Goal: Task Accomplishment & Management: Manage account settings

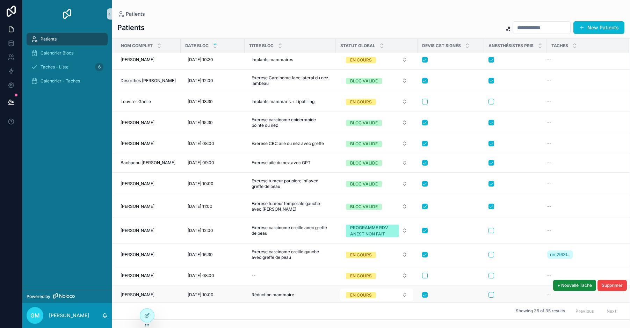
scroll to position [94, 0]
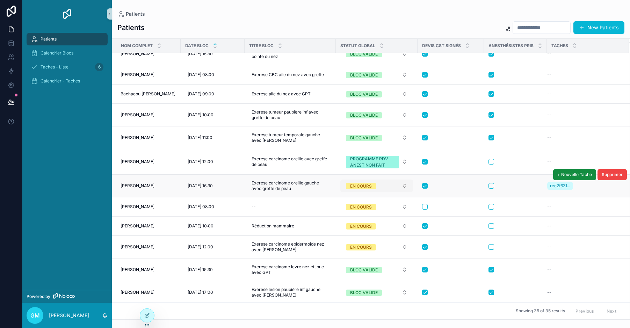
click at [409, 186] on button "EN COURS" at bounding box center [376, 185] width 73 height 13
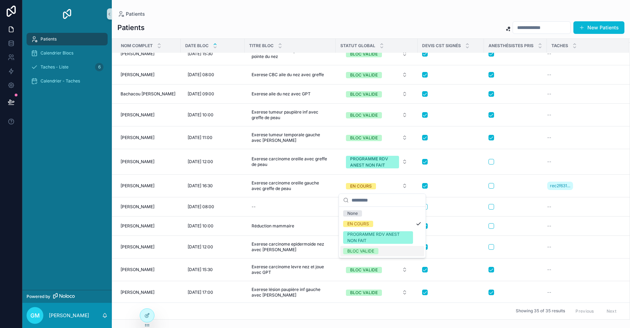
click at [395, 251] on div "BLOC VALIDE" at bounding box center [382, 251] width 84 height 10
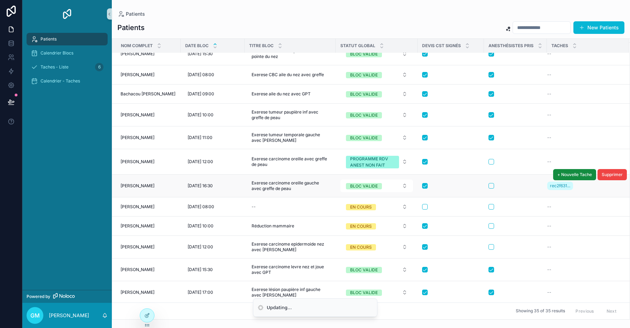
click at [494, 184] on button "scrollable content" at bounding box center [491, 186] width 6 height 6
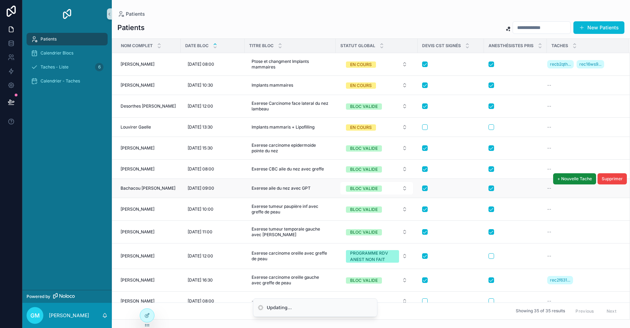
scroll to position [0, 0]
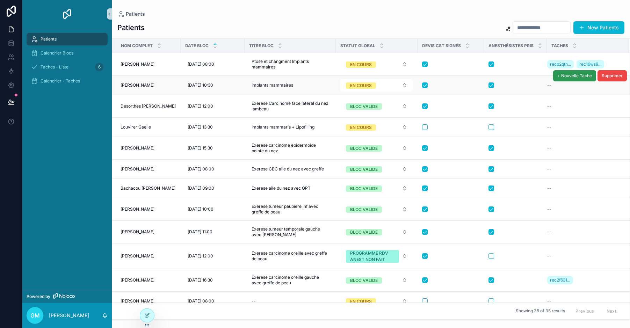
click at [559, 77] on span "+ Nouvelle Tache" at bounding box center [574, 76] width 35 height 6
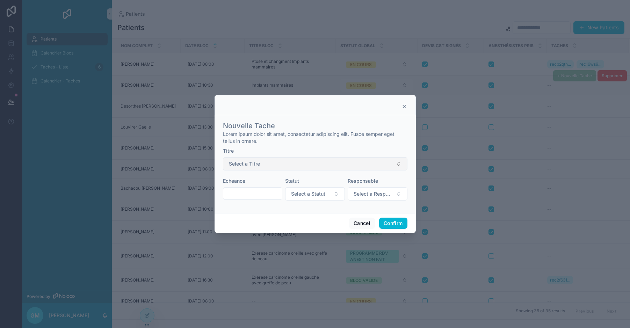
click at [263, 163] on button "Select a Titre" at bounding box center [315, 163] width 184 height 13
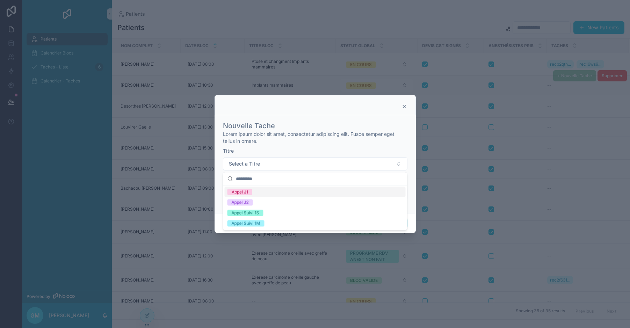
click at [259, 192] on div "Appel J1" at bounding box center [315, 192] width 181 height 10
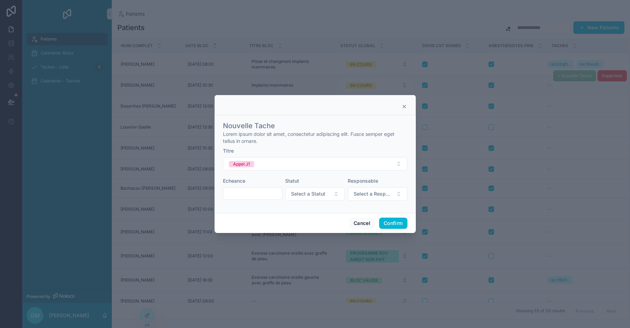
click at [255, 197] on input "text" at bounding box center [252, 194] width 59 height 10
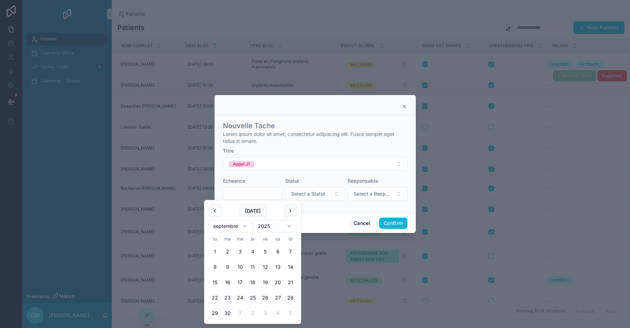
click at [239, 228] on html "Patients Calendrier Blocs Taches - Liste 6 Calendrier - Taches Powered by GM [P…" at bounding box center [315, 164] width 630 height 328
click at [241, 297] on button "22" at bounding box center [240, 298] width 13 height 13
type input "**********"
click at [322, 205] on form "**********" at bounding box center [315, 162] width 184 height 89
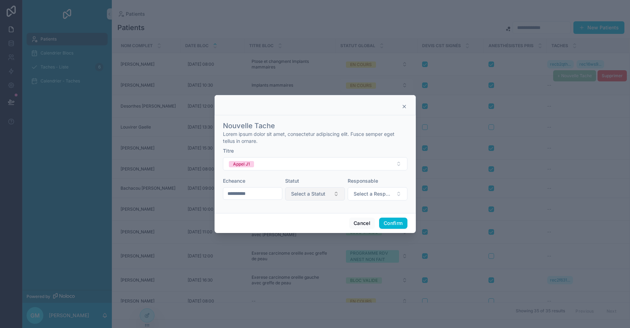
click at [325, 196] on button "Select a Statut" at bounding box center [315, 193] width 60 height 13
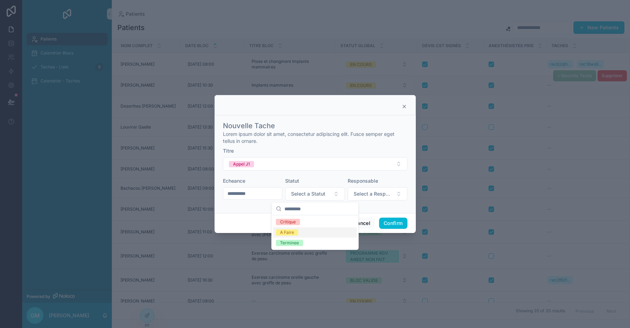
click at [307, 230] on div "A Faire" at bounding box center [315, 232] width 84 height 10
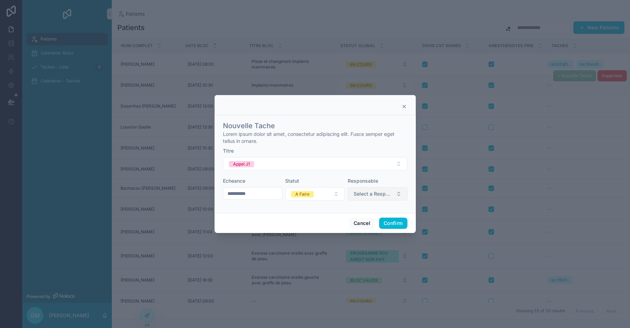
click at [386, 193] on span "Select a Responsable" at bounding box center [372, 193] width 39 height 7
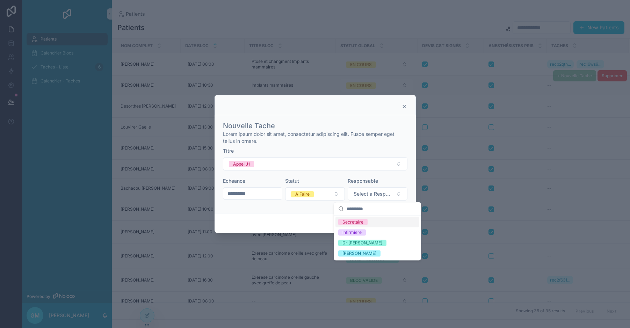
click at [368, 221] on div "Secretaire" at bounding box center [377, 222] width 84 height 10
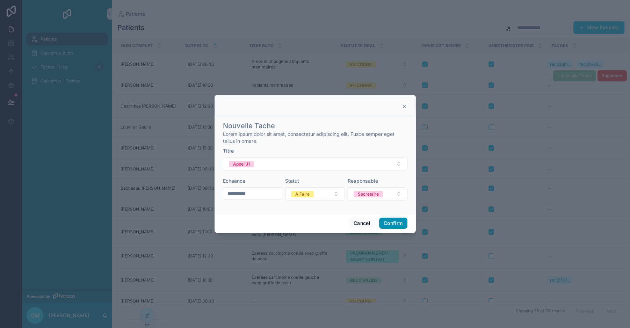
click at [397, 221] on button "Confirm" at bounding box center [393, 223] width 28 height 11
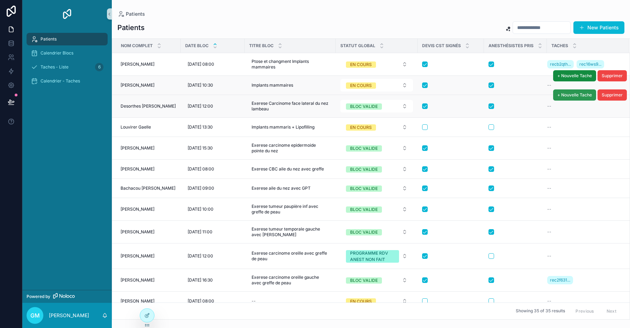
click at [560, 95] on span "+ Nouvelle Tache" at bounding box center [574, 95] width 35 height 6
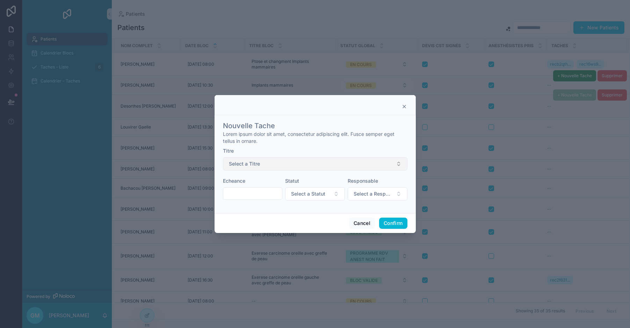
click at [248, 167] on span "Select a Titre" at bounding box center [244, 163] width 31 height 7
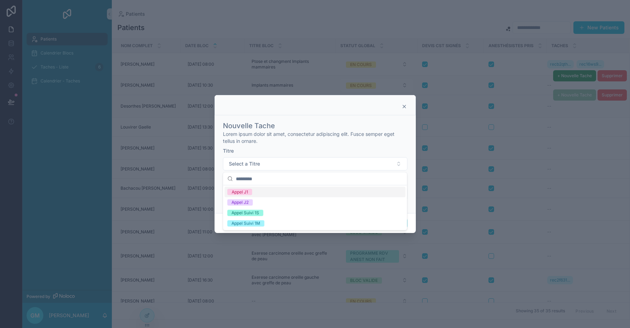
click at [254, 192] on div "Appel J1" at bounding box center [315, 192] width 181 height 10
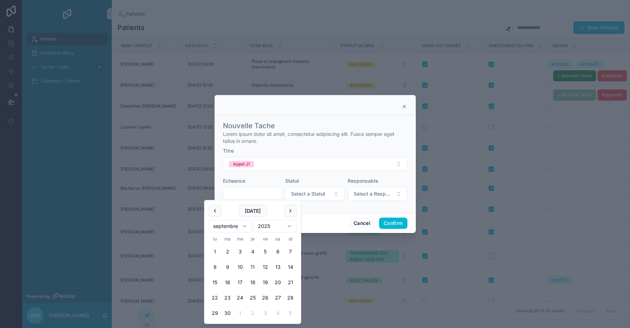
click at [250, 195] on input "text" at bounding box center [252, 194] width 59 height 10
click at [243, 225] on html "Patients Calendrier Blocs Taches - Liste 6 Calendrier - Taches Powered by GM [P…" at bounding box center [315, 164] width 630 height 328
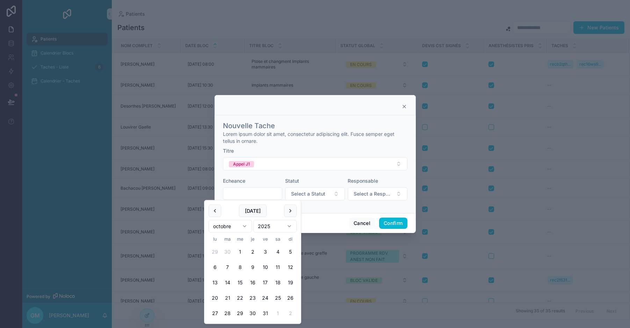
click at [228, 297] on button "21" at bounding box center [227, 298] width 13 height 13
type input "**********"
click at [317, 195] on span "Select a Statut" at bounding box center [308, 193] width 34 height 7
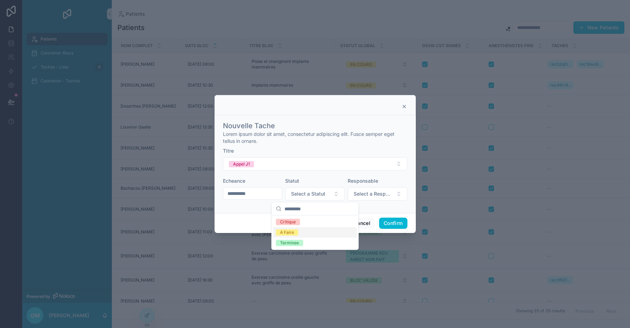
click at [302, 233] on div "A Faire" at bounding box center [315, 232] width 84 height 10
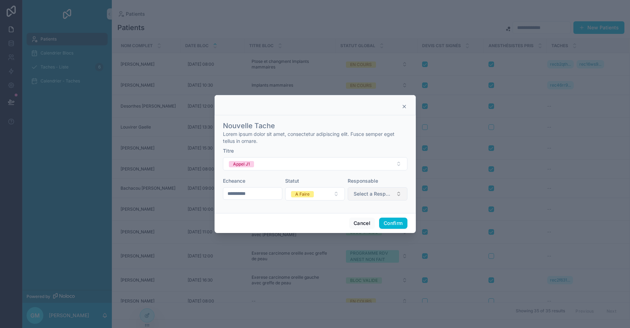
click at [375, 193] on span "Select a Responsable" at bounding box center [372, 193] width 39 height 7
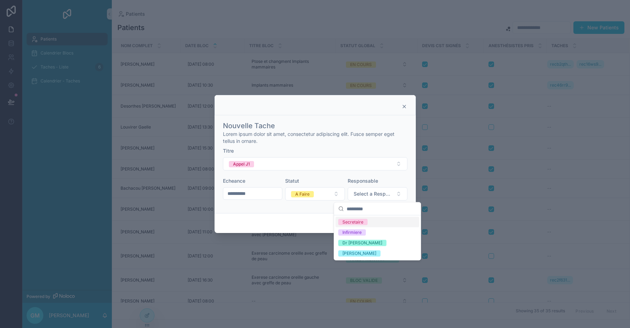
click at [372, 221] on div "Secretaire" at bounding box center [377, 222] width 84 height 10
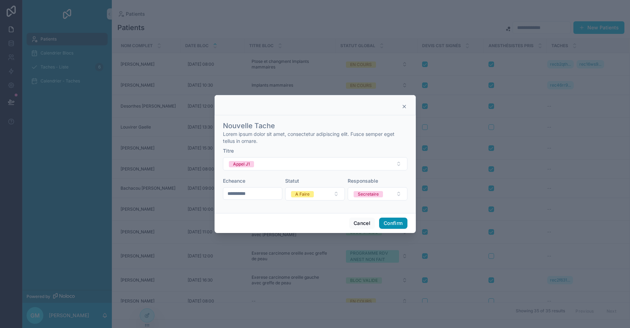
click at [396, 224] on button "Confirm" at bounding box center [393, 223] width 28 height 11
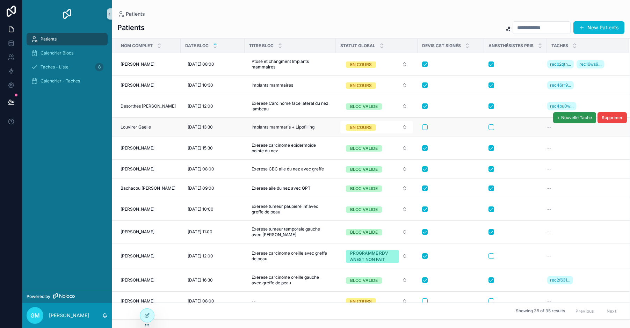
click at [559, 118] on span "+ Nouvelle Tache" at bounding box center [574, 118] width 35 height 6
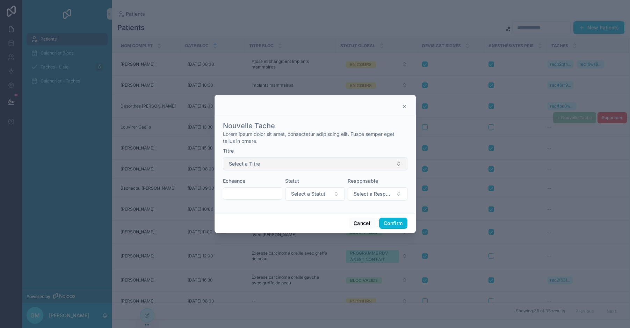
click at [257, 168] on button "Select a Titre" at bounding box center [315, 163] width 184 height 13
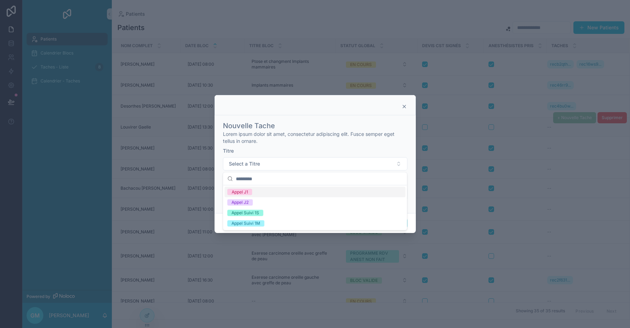
click at [253, 189] on div "Appel J1" at bounding box center [315, 192] width 181 height 10
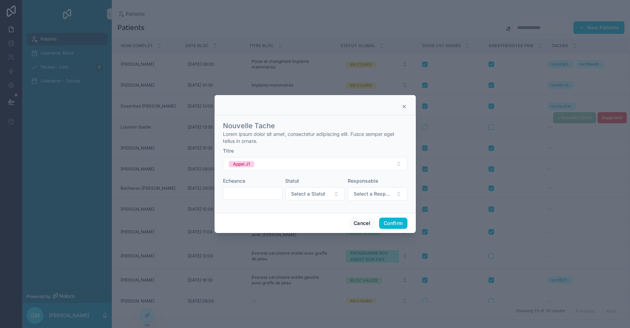
click at [253, 191] on input "text" at bounding box center [252, 194] width 59 height 10
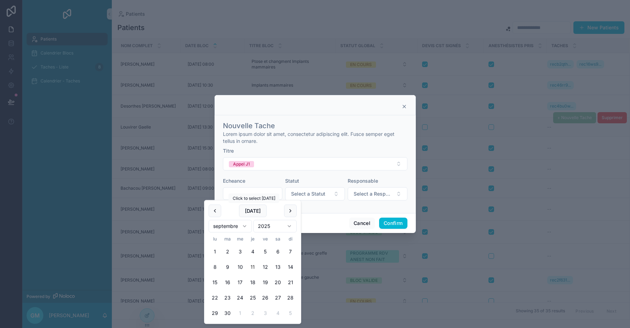
click at [241, 226] on html "Patients Calendrier Blocs Taches - Liste 8 Calendrier - Taches Powered by GM [P…" at bounding box center [315, 164] width 630 height 328
click at [239, 295] on button "22" at bounding box center [240, 298] width 13 height 13
type input "**********"
click at [315, 196] on span "Select a Statut" at bounding box center [308, 193] width 34 height 7
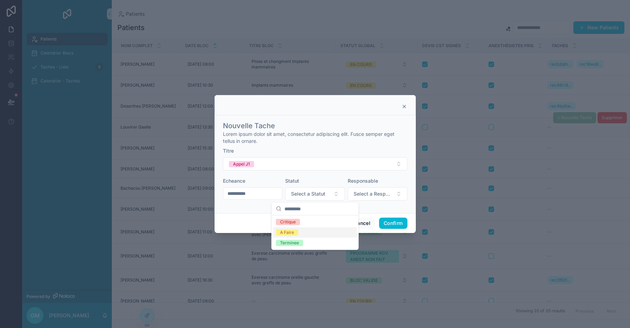
click at [303, 231] on div "A Faire" at bounding box center [315, 232] width 84 height 10
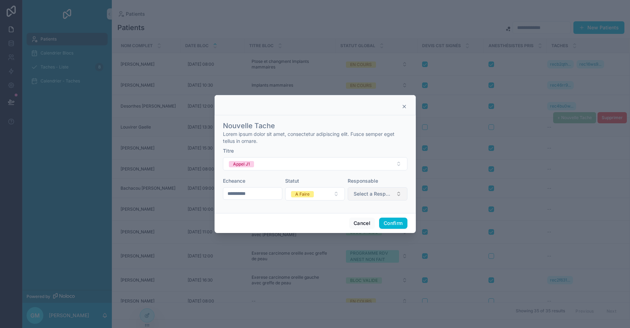
click at [380, 189] on button "Select a Responsable" at bounding box center [377, 193] width 60 height 13
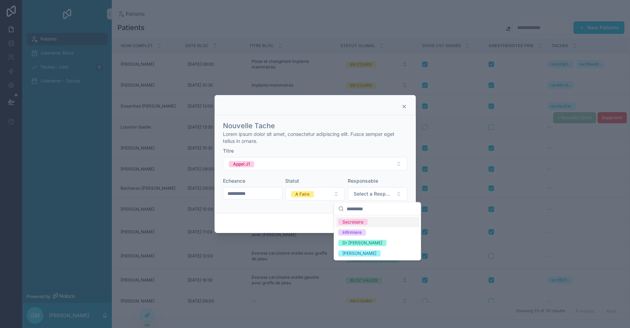
click at [373, 219] on div "Secretaire" at bounding box center [377, 222] width 84 height 10
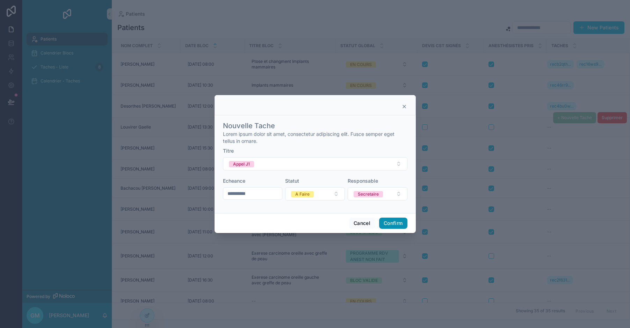
click at [397, 221] on button "Confirm" at bounding box center [393, 223] width 28 height 11
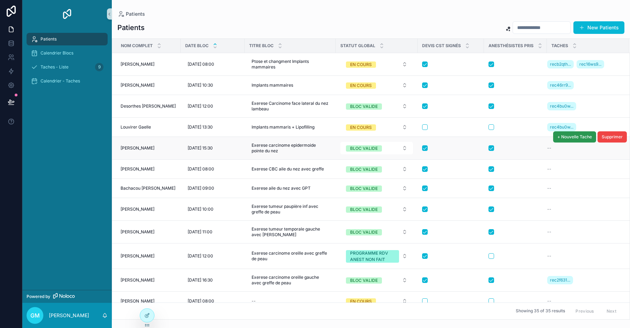
click at [567, 139] on span "+ Nouvelle Tache" at bounding box center [574, 137] width 35 height 6
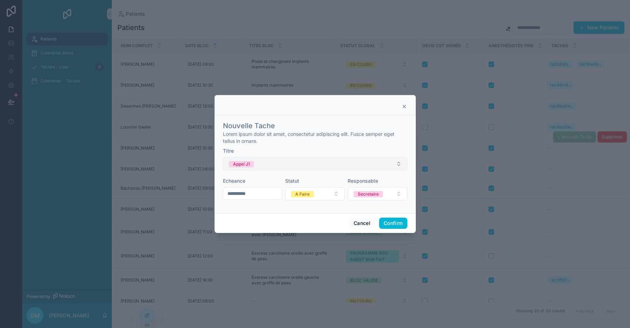
click at [274, 161] on button "Appel J1" at bounding box center [315, 163] width 184 height 13
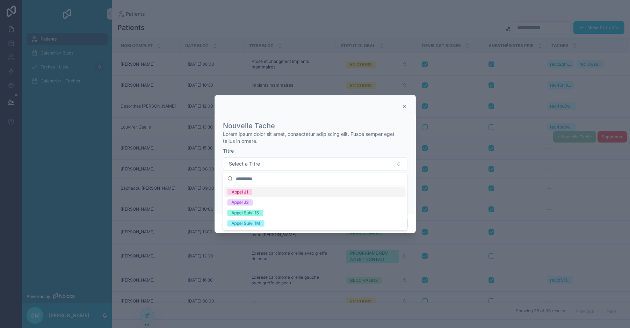
click at [262, 192] on div "Appel J1" at bounding box center [315, 192] width 181 height 10
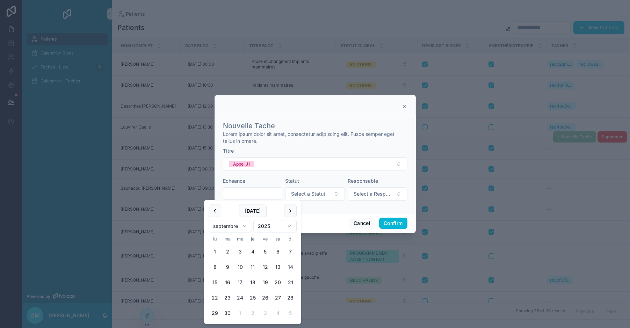
click at [260, 192] on input "text" at bounding box center [252, 194] width 59 height 10
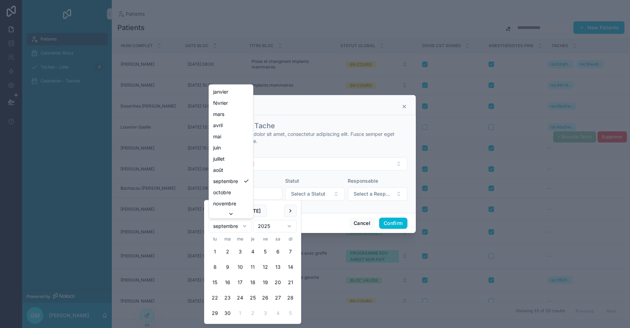
click at [241, 225] on html "Patients Calendrier Blocs Taches - Liste 9 Calendrier - Taches Powered by GM [P…" at bounding box center [315, 164] width 630 height 328
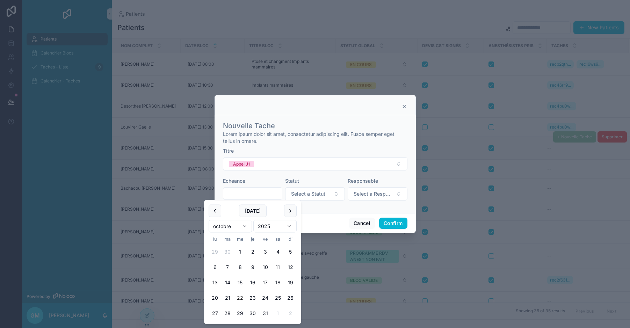
click at [242, 298] on button "22" at bounding box center [240, 298] width 13 height 13
type input "**********"
click at [317, 196] on span "Select a Statut" at bounding box center [308, 193] width 34 height 7
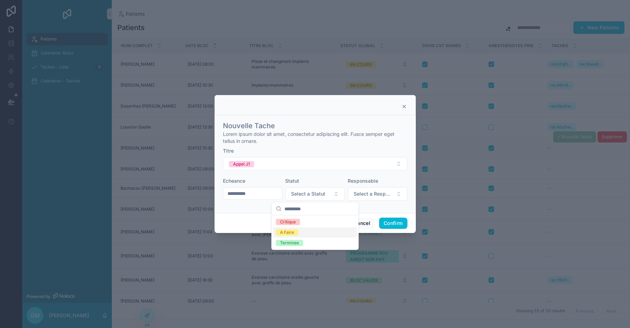
click at [300, 235] on div "A Faire" at bounding box center [315, 232] width 84 height 10
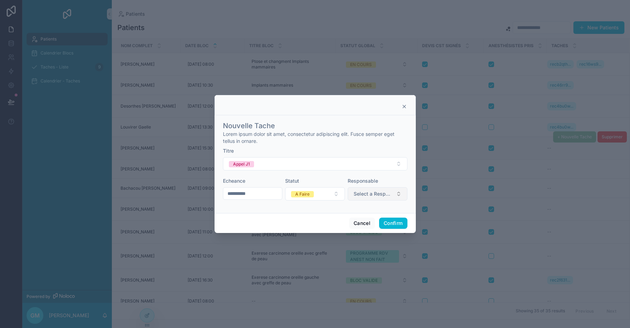
click at [378, 195] on span "Select a Responsable" at bounding box center [372, 193] width 39 height 7
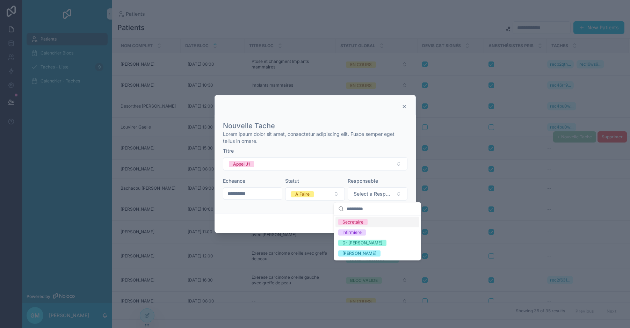
click at [377, 223] on div "Secretaire" at bounding box center [377, 222] width 84 height 10
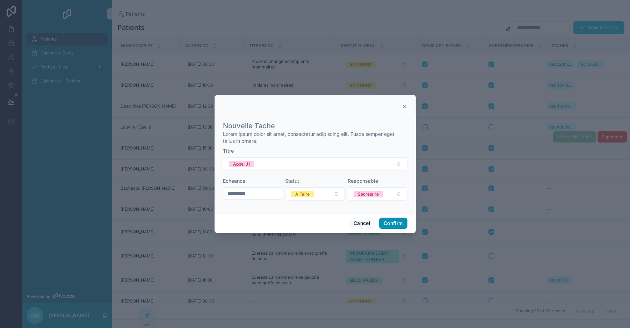
click at [398, 219] on button "Confirm" at bounding box center [393, 223] width 28 height 11
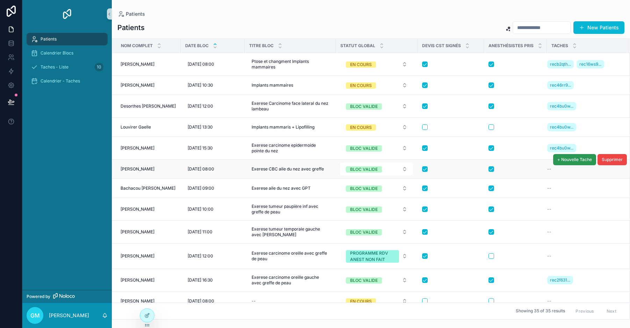
click at [564, 163] on button "+ Nouvelle Tache" at bounding box center [574, 159] width 43 height 11
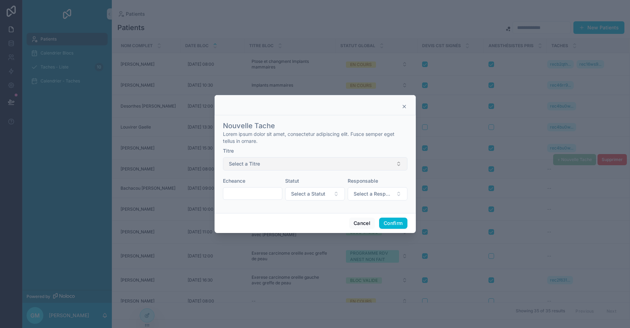
click at [311, 161] on button "Select a Titre" at bounding box center [315, 163] width 184 height 13
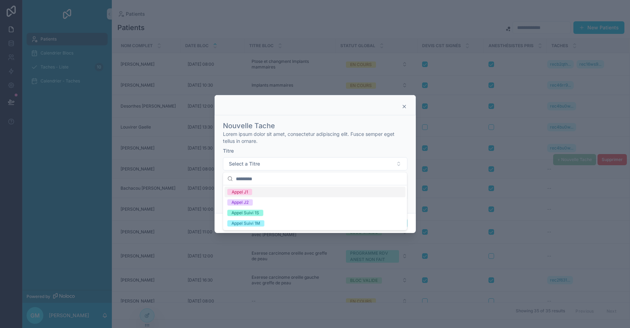
click at [272, 188] on div "Appel J1" at bounding box center [315, 192] width 181 height 10
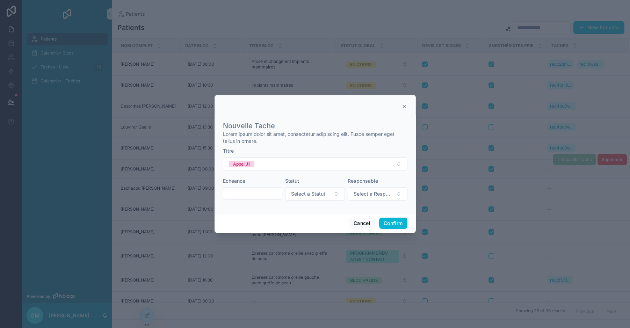
click at [255, 193] on input "text" at bounding box center [252, 194] width 59 height 10
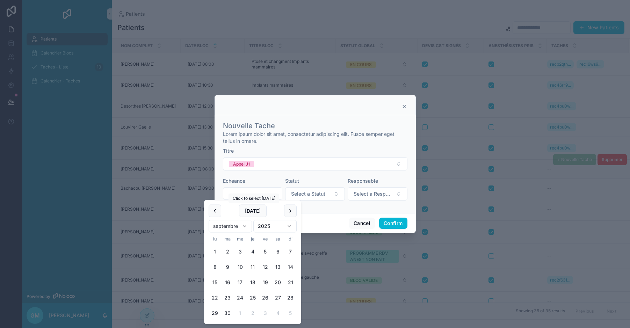
click at [244, 226] on html "Patients Calendrier Blocs Taches - Liste 10 Calendrier - Taches Powered by GM […" at bounding box center [315, 164] width 630 height 328
click at [244, 297] on button "22" at bounding box center [240, 298] width 13 height 13
type input "**********"
click at [333, 192] on button "Select a Statut" at bounding box center [315, 193] width 60 height 13
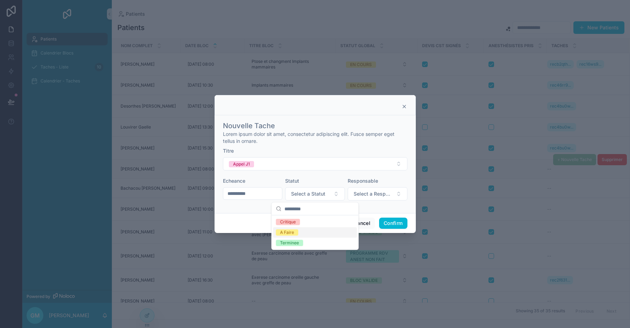
click at [303, 232] on div "A Faire" at bounding box center [315, 232] width 84 height 10
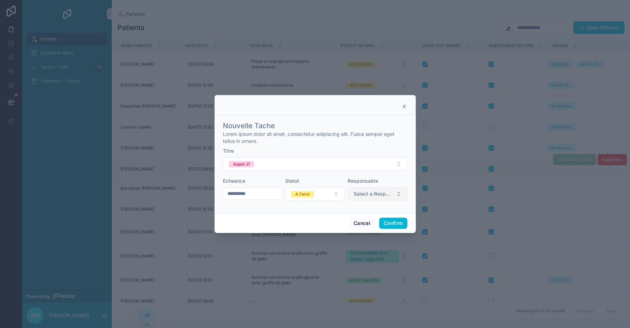
click at [377, 192] on span "Select a Responsable" at bounding box center [372, 193] width 39 height 7
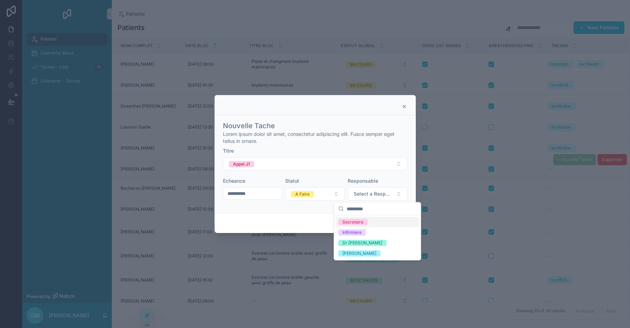
click at [361, 222] on div "Secretaire" at bounding box center [352, 222] width 21 height 6
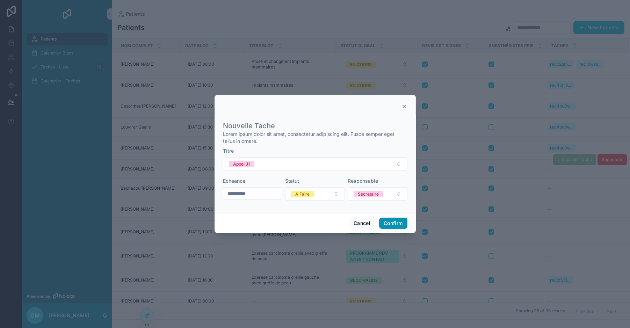
click at [394, 223] on button "Confirm" at bounding box center [393, 223] width 28 height 11
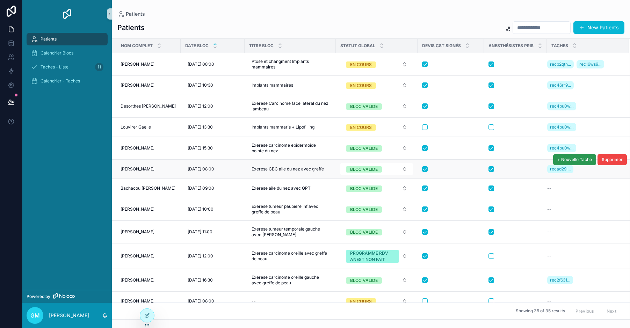
click at [562, 160] on span "+ Nouvelle Tache" at bounding box center [574, 160] width 35 height 6
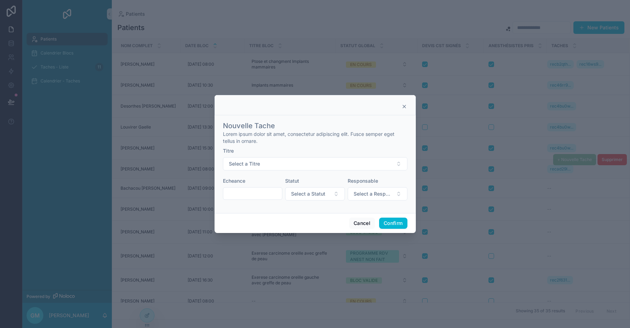
click at [404, 107] on icon at bounding box center [404, 106] width 3 height 3
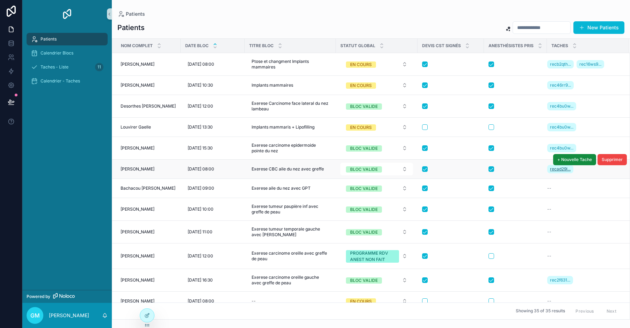
click at [565, 171] on span "recad29l..." at bounding box center [560, 169] width 21 height 6
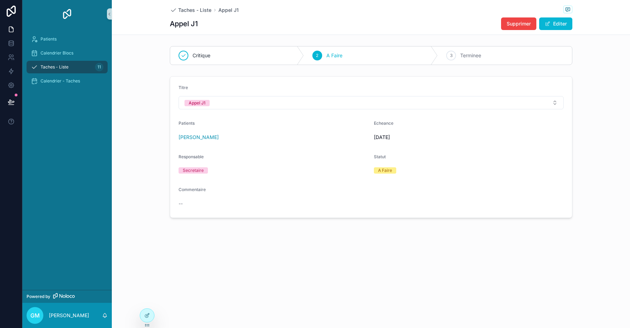
click at [387, 134] on span "[DATE]" at bounding box center [469, 137] width 190 height 7
click at [525, 24] on span "Supprimer" at bounding box center [518, 23] width 24 height 7
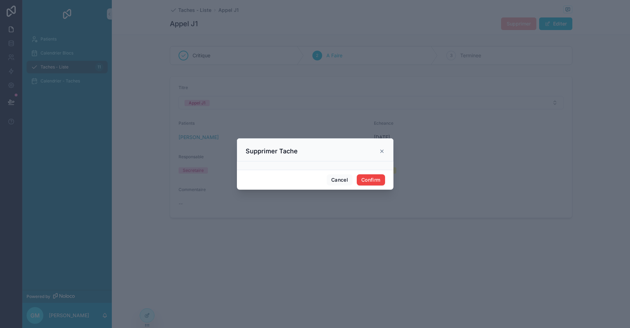
click at [368, 180] on button "Confirm" at bounding box center [370, 179] width 28 height 11
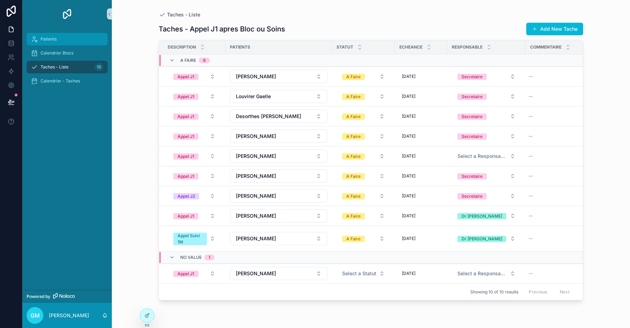
click at [54, 38] on span "Patients" at bounding box center [49, 39] width 16 height 6
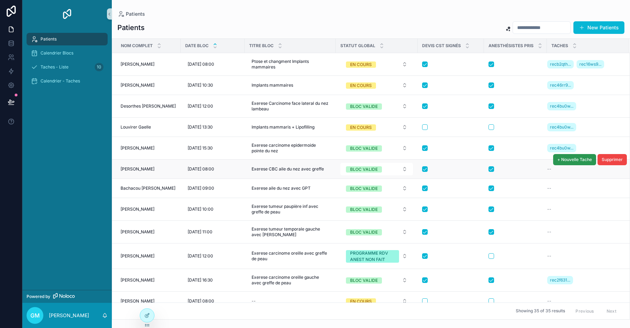
click at [563, 159] on span "+ Nouvelle Tache" at bounding box center [574, 160] width 35 height 6
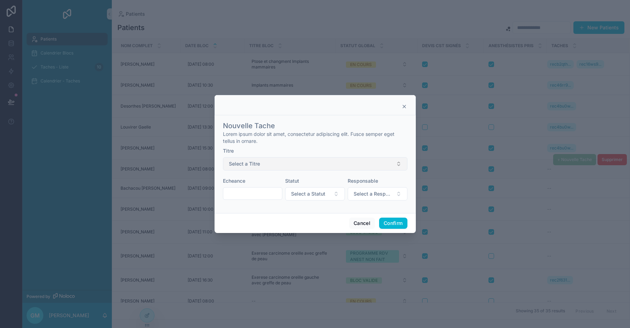
click at [329, 164] on button "Select a Titre" at bounding box center [315, 163] width 184 height 13
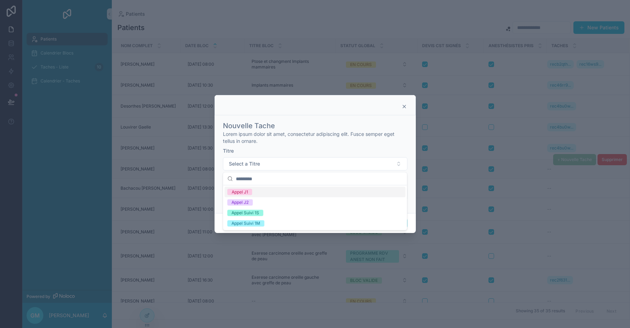
click at [247, 190] on div "Appel J1" at bounding box center [239, 192] width 16 height 6
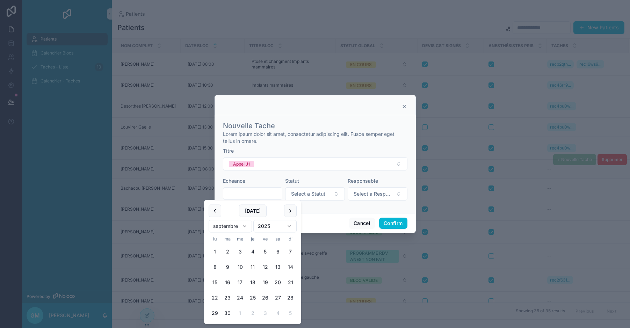
click at [247, 193] on input "text" at bounding box center [252, 194] width 59 height 10
click at [232, 229] on html "Patients Calendrier Blocs Taches - Liste 10 Calendrier - Taches Powered by GM […" at bounding box center [315, 164] width 630 height 328
click at [264, 164] on button "Appel J1" at bounding box center [315, 163] width 184 height 13
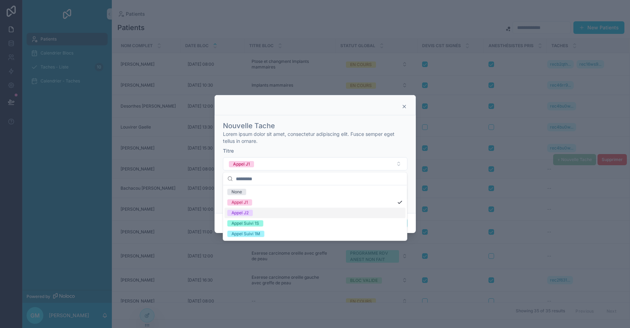
click at [256, 213] on div "Appel J2" at bounding box center [315, 213] width 181 height 10
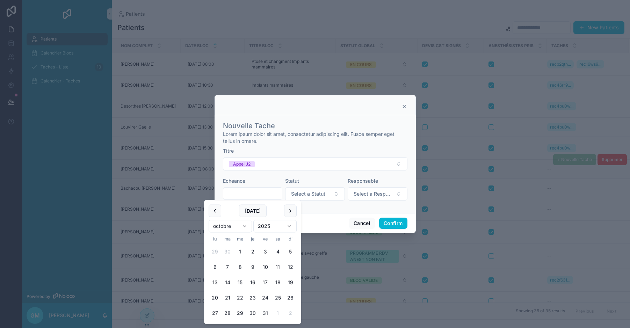
click at [250, 194] on input "text" at bounding box center [252, 194] width 59 height 10
click at [218, 311] on button "27" at bounding box center [214, 313] width 13 height 13
type input "**********"
click at [322, 193] on span "Select a Statut" at bounding box center [308, 193] width 34 height 7
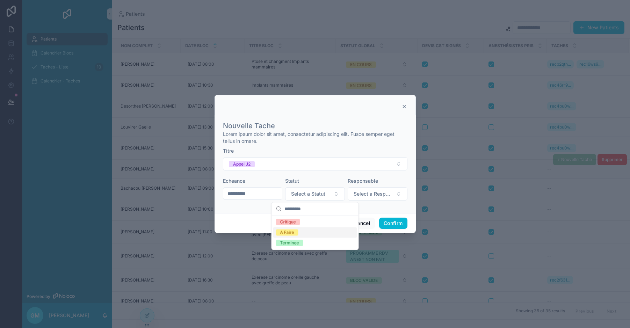
click at [299, 231] on div "A Faire" at bounding box center [315, 232] width 84 height 10
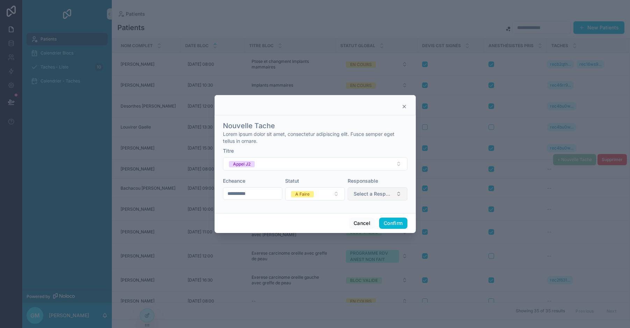
click at [382, 193] on span "Select a Responsable" at bounding box center [372, 193] width 39 height 7
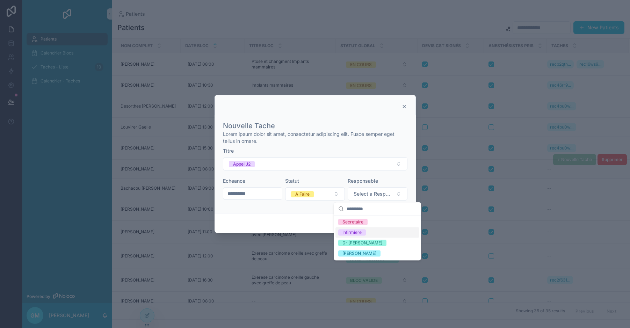
click at [366, 232] on div "Infirmiere" at bounding box center [377, 232] width 84 height 10
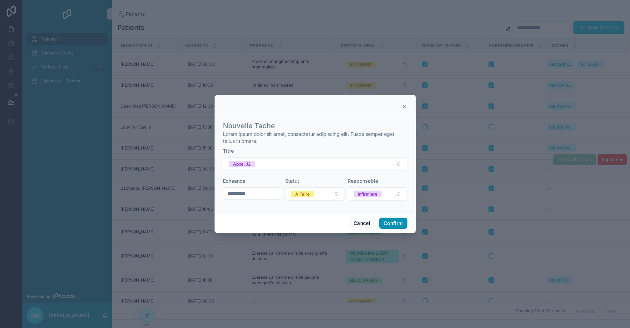
click at [386, 224] on button "Confirm" at bounding box center [393, 223] width 28 height 11
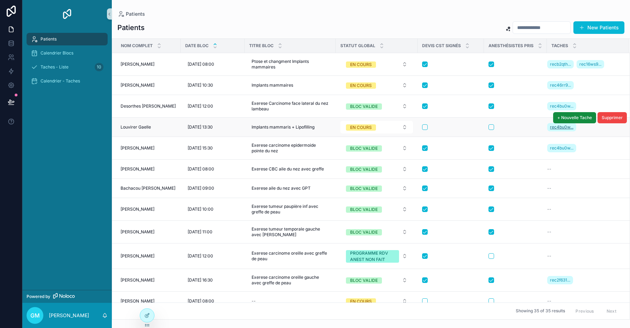
click at [565, 127] on span "rec4bu0w..." at bounding box center [561, 127] width 23 height 6
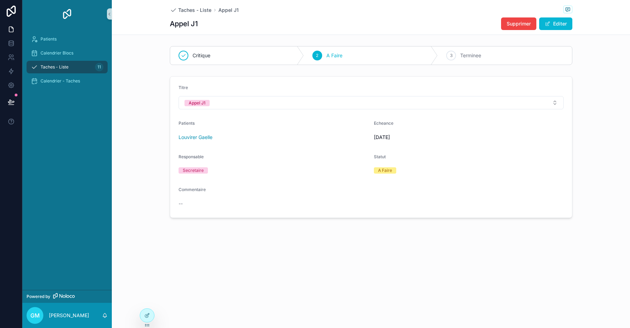
click at [197, 169] on div "Secretaire" at bounding box center [193, 170] width 21 height 6
click at [51, 39] on span "Patients" at bounding box center [49, 39] width 16 height 6
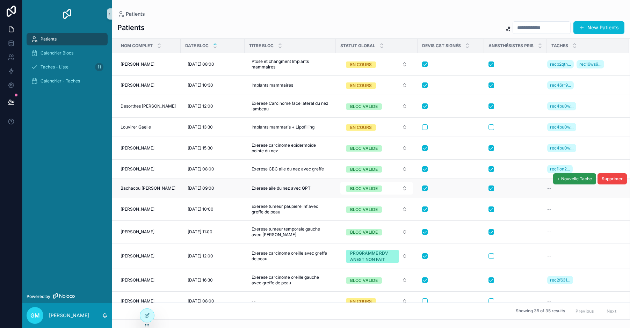
click at [561, 181] on span "+ Nouvelle Tache" at bounding box center [574, 179] width 35 height 6
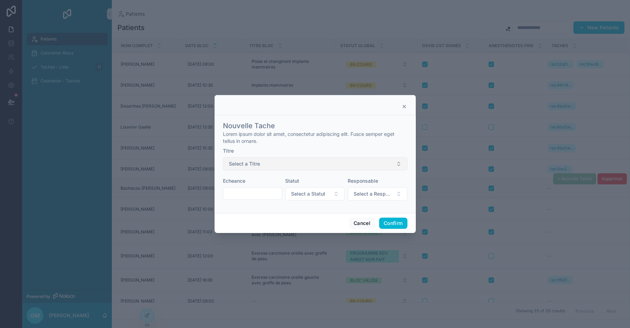
click at [317, 159] on button "Select a Titre" at bounding box center [315, 163] width 184 height 13
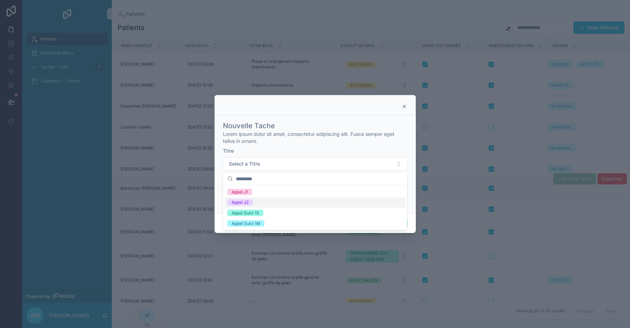
click at [249, 200] on div "Appel J2" at bounding box center [239, 202] width 17 height 6
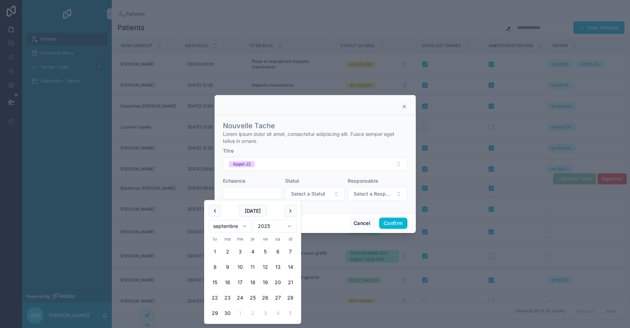
click at [253, 193] on input "text" at bounding box center [252, 194] width 59 height 10
click at [238, 226] on html "Patients Calendrier Blocs Taches - Liste 11 Calendrier - Taches Powered by GM […" at bounding box center [315, 164] width 630 height 328
click at [216, 315] on button "27" at bounding box center [214, 313] width 13 height 13
type input "**********"
click at [325, 191] on button "Select a Statut" at bounding box center [315, 193] width 60 height 13
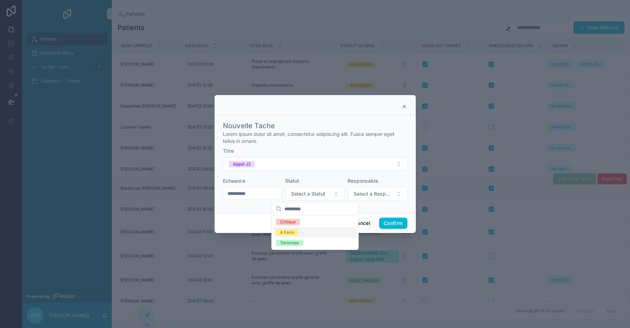
click at [302, 234] on div "A Faire" at bounding box center [315, 232] width 84 height 10
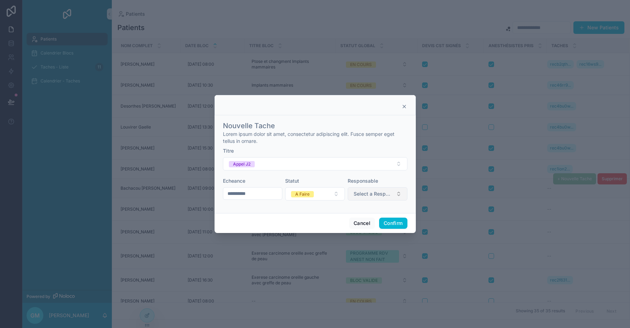
click at [363, 193] on span "Select a Responsable" at bounding box center [372, 193] width 39 height 7
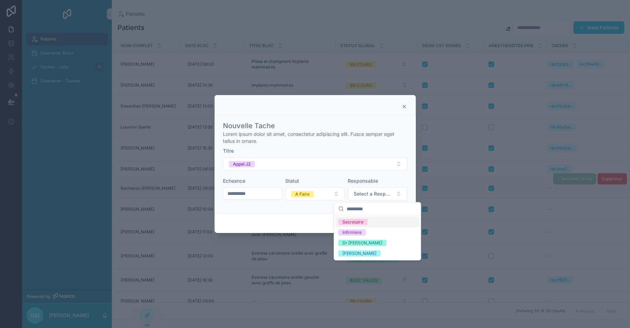
click at [369, 222] on div "Secretaire" at bounding box center [377, 222] width 84 height 10
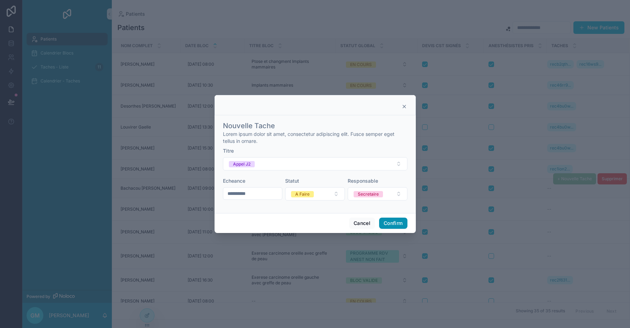
click at [396, 222] on button "Confirm" at bounding box center [393, 223] width 28 height 11
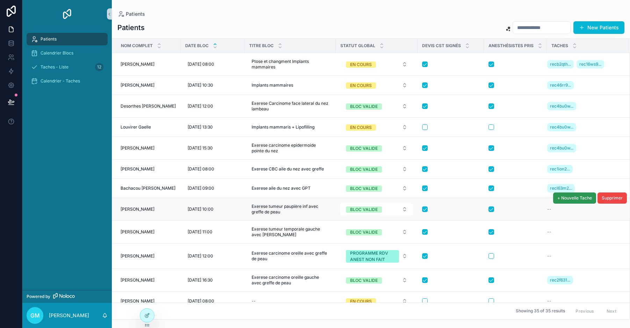
click at [563, 201] on button "+ Nouvelle Tache" at bounding box center [574, 197] width 43 height 11
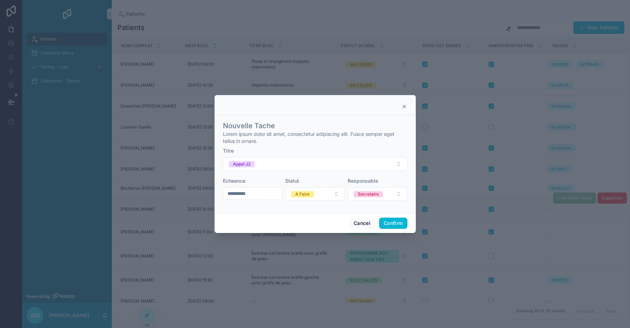
click at [405, 105] on icon at bounding box center [404, 107] width 6 height 6
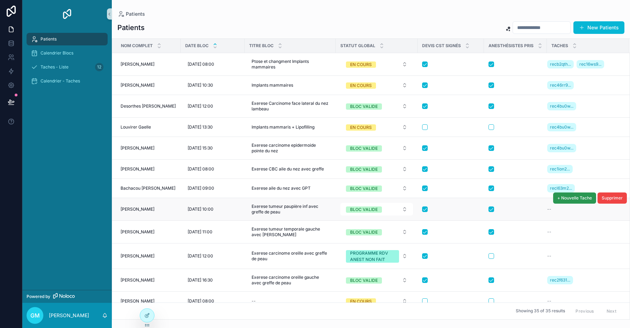
click at [570, 200] on span "+ Nouvelle Tache" at bounding box center [574, 198] width 35 height 6
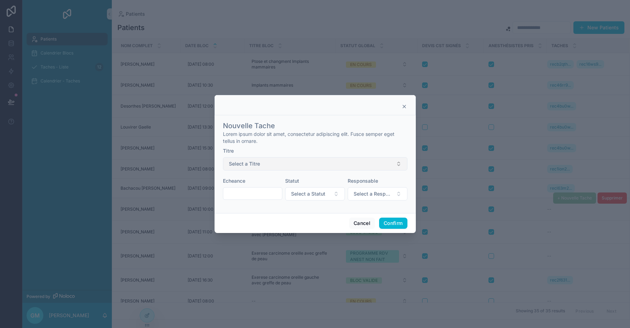
click at [282, 165] on button "Select a Titre" at bounding box center [315, 163] width 184 height 13
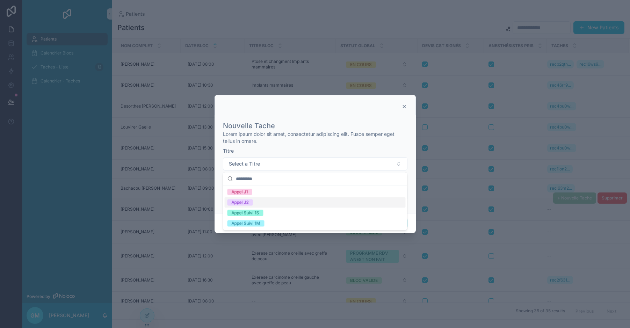
click at [260, 201] on div "Appel J2" at bounding box center [315, 202] width 181 height 10
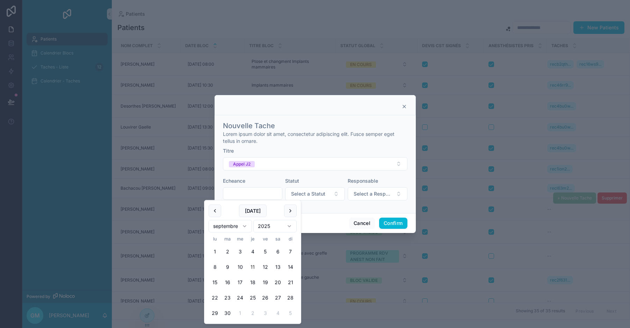
click at [255, 194] on input "text" at bounding box center [252, 194] width 59 height 10
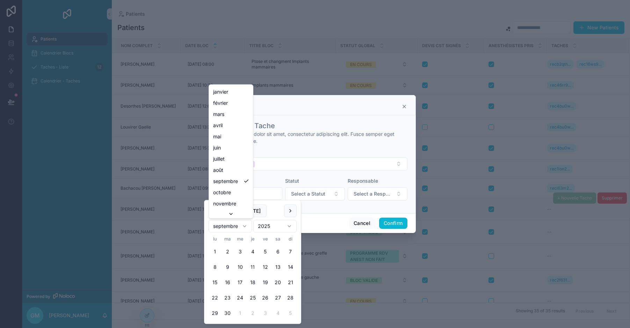
click at [241, 226] on html "Patients Calendrier Blocs Taches - Liste 12 Calendrier - Taches Powered by GM […" at bounding box center [315, 164] width 630 height 328
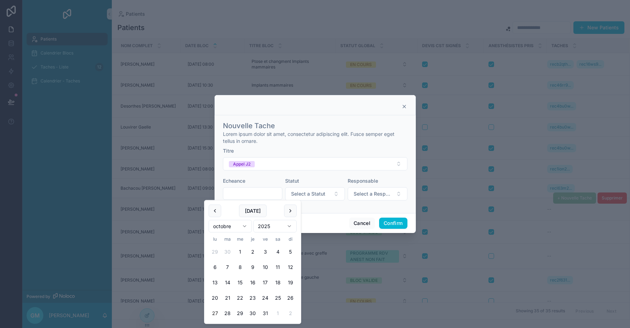
click at [214, 312] on button "27" at bounding box center [214, 313] width 13 height 13
type input "**********"
click at [317, 193] on span "Select a Statut" at bounding box center [308, 193] width 34 height 7
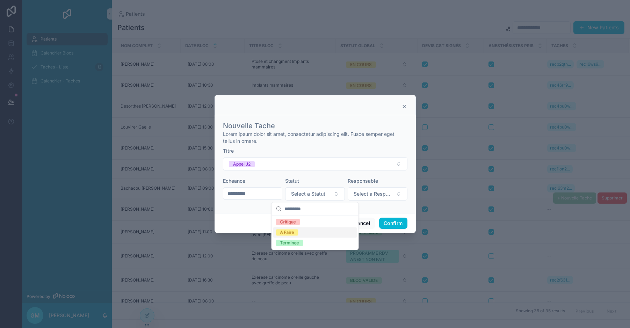
click at [300, 233] on div "A Faire" at bounding box center [315, 232] width 84 height 10
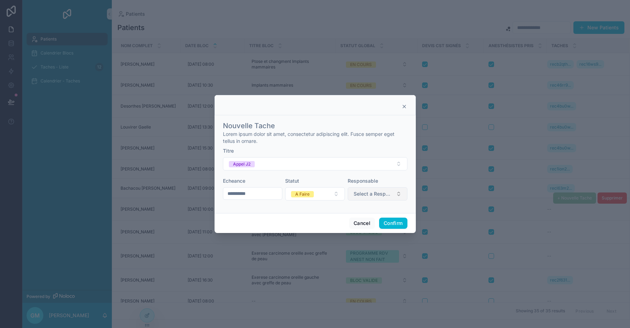
click at [375, 194] on span "Select a Responsable" at bounding box center [372, 193] width 39 height 7
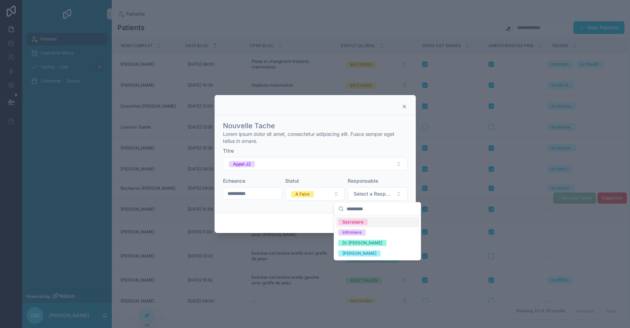
click at [370, 223] on div "Secretaire" at bounding box center [377, 222] width 84 height 10
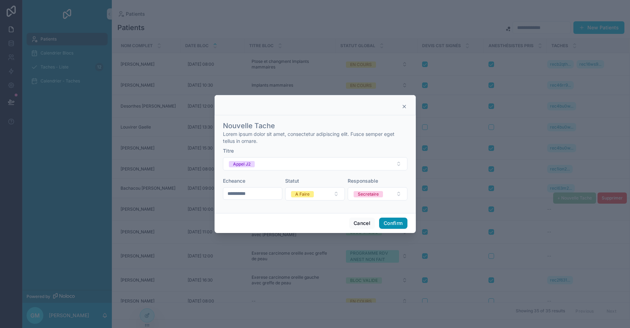
click at [402, 224] on button "Confirm" at bounding box center [393, 223] width 28 height 11
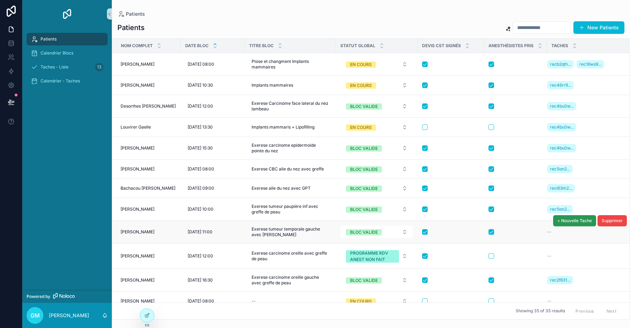
click at [563, 222] on span "+ Nouvelle Tache" at bounding box center [574, 221] width 35 height 6
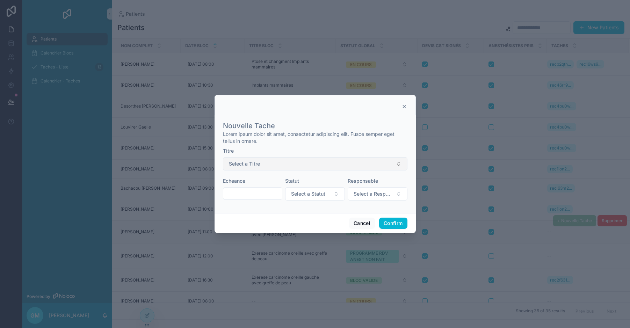
click at [255, 164] on span "Select a Titre" at bounding box center [244, 163] width 31 height 7
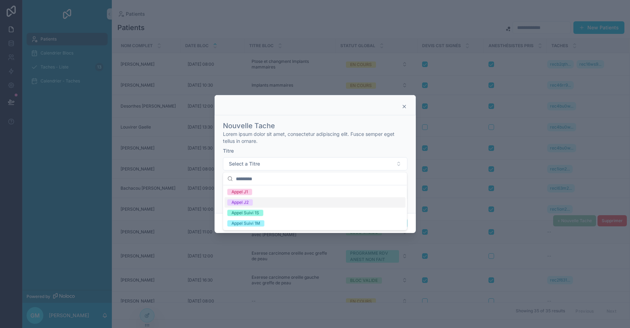
click at [257, 201] on div "Appel J2" at bounding box center [315, 202] width 181 height 10
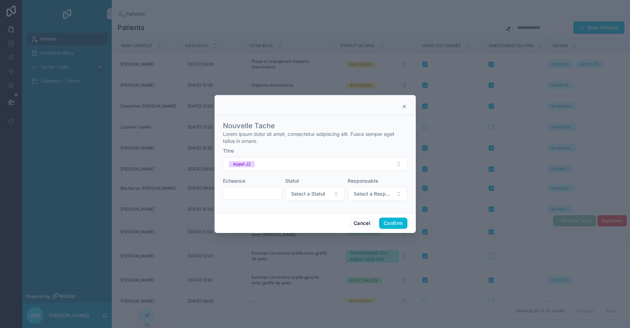
click at [251, 192] on input "text" at bounding box center [252, 194] width 59 height 10
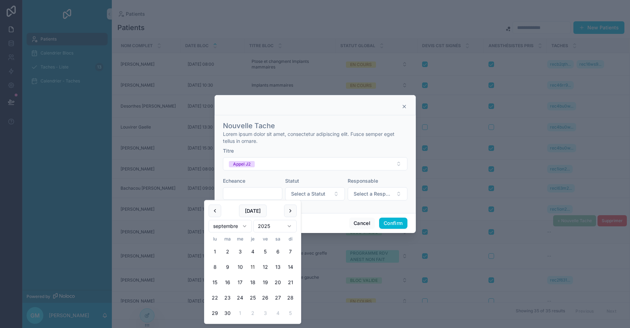
click at [238, 228] on html "Patients Calendrier Blocs Taches - Liste 13 Calendrier - Taches Powered by GM […" at bounding box center [315, 164] width 630 height 328
click at [214, 313] on button "27" at bounding box center [214, 313] width 13 height 13
type input "**********"
click at [317, 195] on span "Select a Statut" at bounding box center [308, 193] width 34 height 7
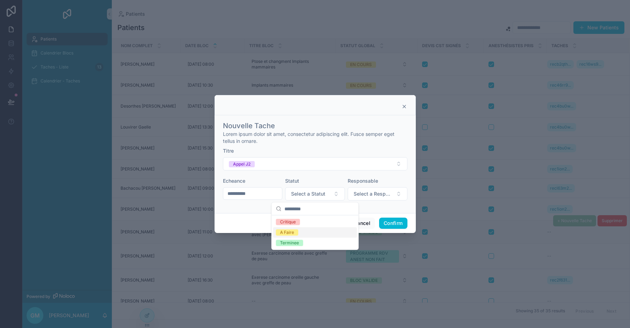
click at [316, 234] on div "A Faire" at bounding box center [315, 232] width 84 height 10
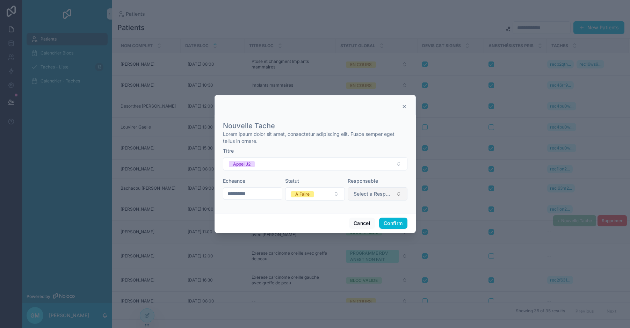
click at [376, 195] on span "Select a Responsable" at bounding box center [372, 193] width 39 height 7
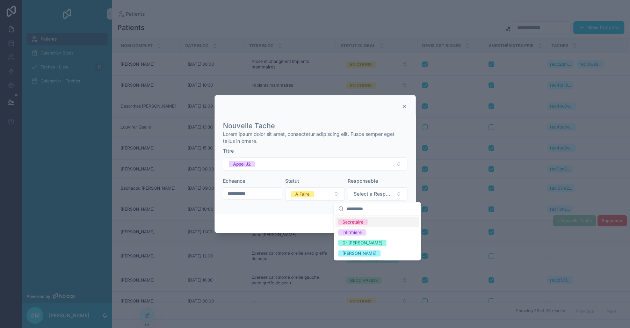
click at [359, 223] on div "Secretaire" at bounding box center [352, 222] width 21 height 6
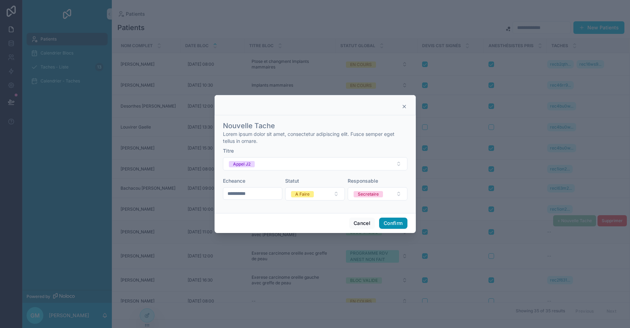
click at [392, 226] on button "Confirm" at bounding box center [393, 223] width 28 height 11
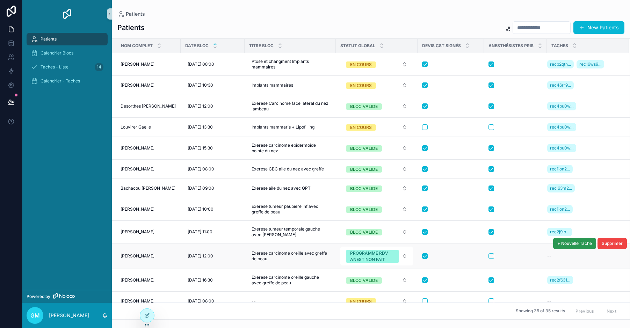
click at [565, 245] on span "+ Nouvelle Tache" at bounding box center [574, 244] width 35 height 6
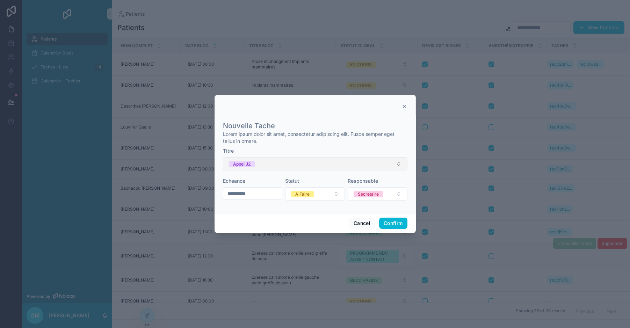
click at [269, 164] on button "Appel J2" at bounding box center [315, 163] width 184 height 13
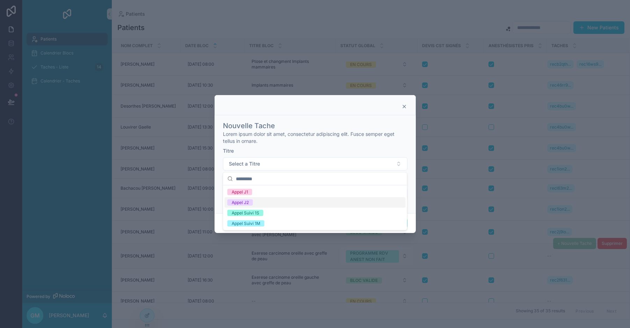
click at [260, 199] on div "Appel J2" at bounding box center [315, 202] width 181 height 10
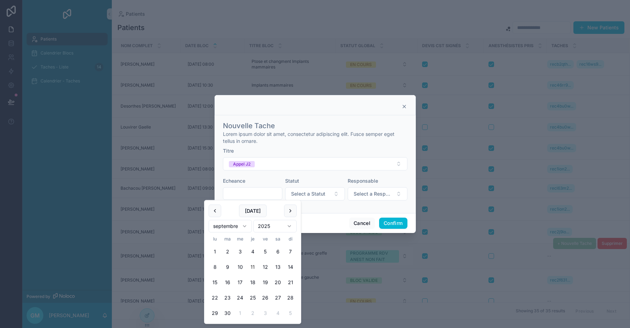
click at [261, 194] on input "text" at bounding box center [252, 194] width 59 height 10
click at [235, 226] on html "Patients Calendrier Blocs Taches - Liste 14 Calendrier - Taches Powered by GM […" at bounding box center [315, 164] width 630 height 328
click at [215, 314] on button "27" at bounding box center [214, 313] width 13 height 13
type input "**********"
click at [322, 191] on span "Select a Statut" at bounding box center [308, 193] width 34 height 7
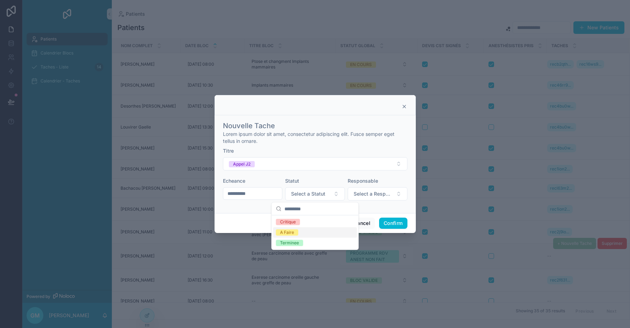
scroll to position [0, 0]
click at [302, 231] on div "A Faire" at bounding box center [315, 232] width 84 height 10
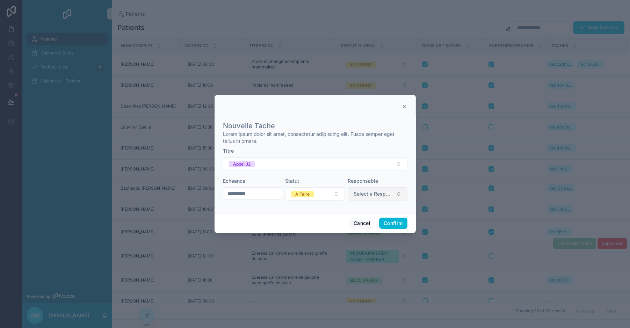
click at [369, 193] on span "Select a Responsable" at bounding box center [372, 193] width 39 height 7
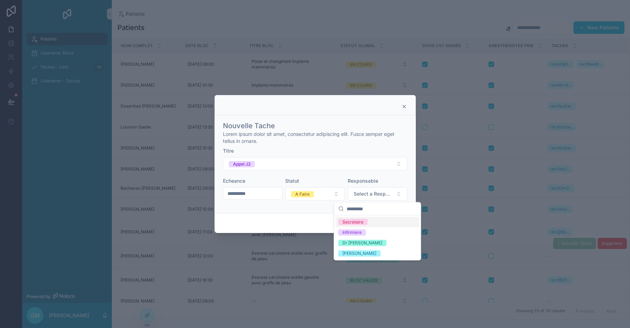
click at [366, 223] on span "Secretaire" at bounding box center [352, 222] width 29 height 6
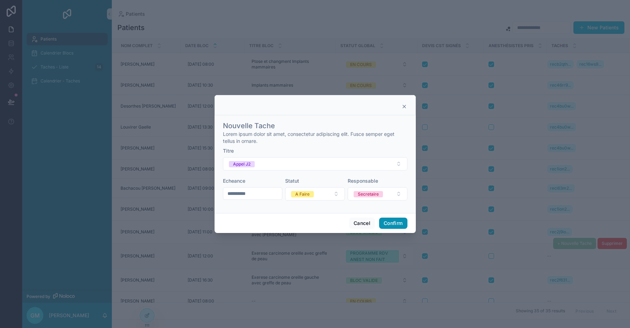
click at [398, 222] on button "Confirm" at bounding box center [393, 223] width 28 height 11
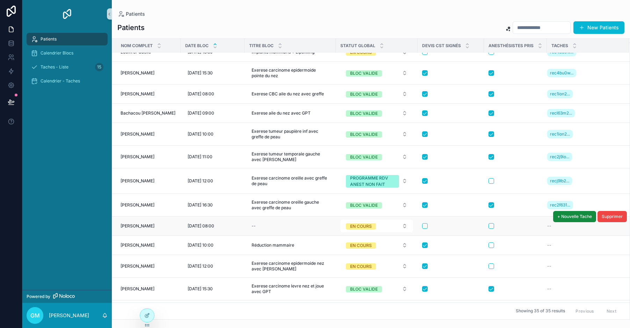
scroll to position [74, 0]
click at [561, 217] on span "+ Nouvelle Tache" at bounding box center [574, 217] width 35 height 6
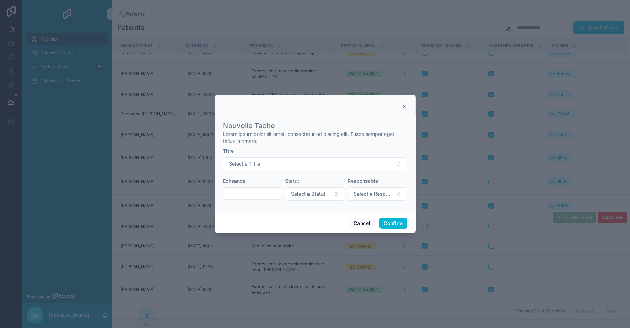
click at [405, 107] on icon at bounding box center [404, 107] width 6 height 6
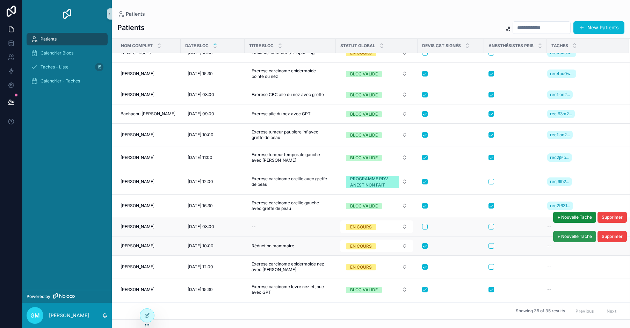
click at [561, 238] on span "+ Nouvelle Tache" at bounding box center [574, 237] width 35 height 6
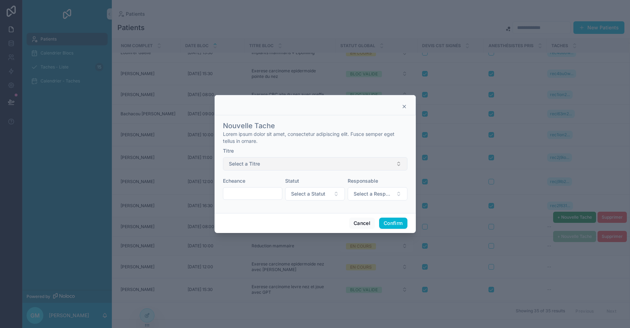
click at [271, 165] on button "Select a Titre" at bounding box center [315, 163] width 184 height 13
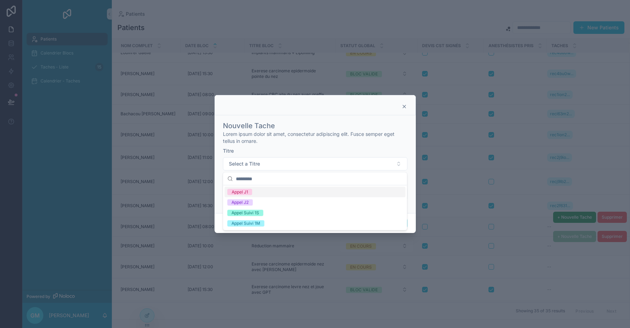
click at [405, 105] on icon at bounding box center [404, 107] width 6 height 6
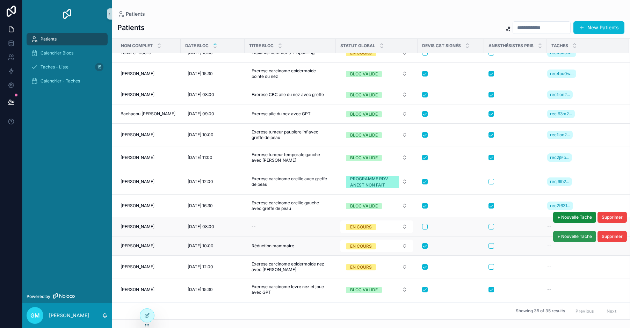
click at [559, 240] on button "+ Nouvelle Tache" at bounding box center [574, 236] width 43 height 11
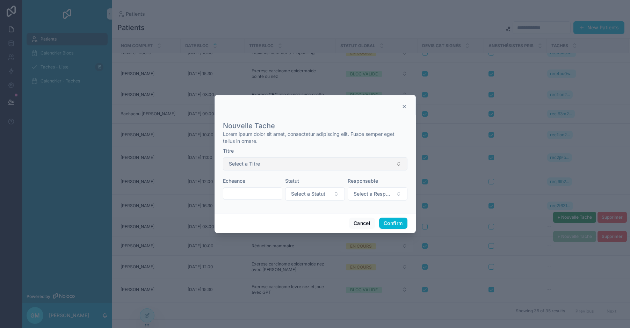
click at [268, 162] on button "Select a Titre" at bounding box center [315, 163] width 184 height 13
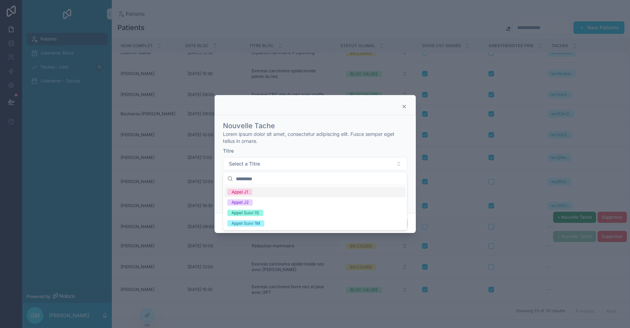
click at [266, 192] on div "Appel J1" at bounding box center [315, 192] width 181 height 10
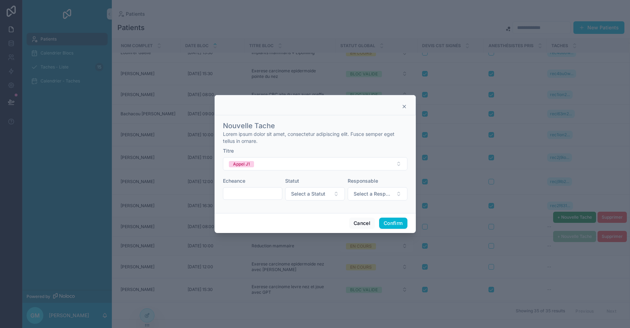
click at [255, 192] on input "text" at bounding box center [252, 194] width 59 height 10
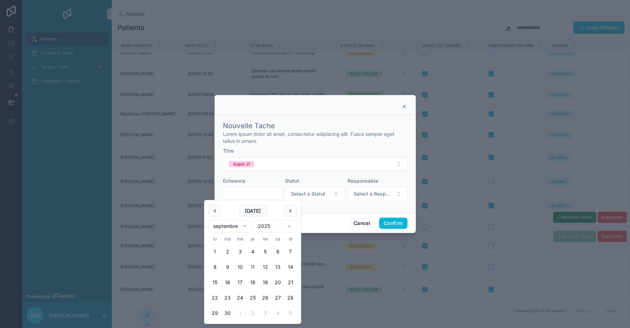
click at [231, 227] on html "Patients Calendrier Blocs Taches - Liste 15 Calendrier - Taches Powered by GM […" at bounding box center [315, 164] width 630 height 328
click at [214, 312] on button "27" at bounding box center [214, 313] width 13 height 13
type input "**********"
click at [323, 193] on span "Select a Statut" at bounding box center [308, 193] width 34 height 7
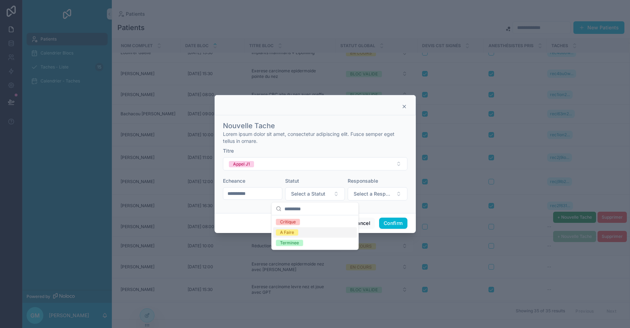
click at [304, 230] on div "A Faire" at bounding box center [315, 232] width 84 height 10
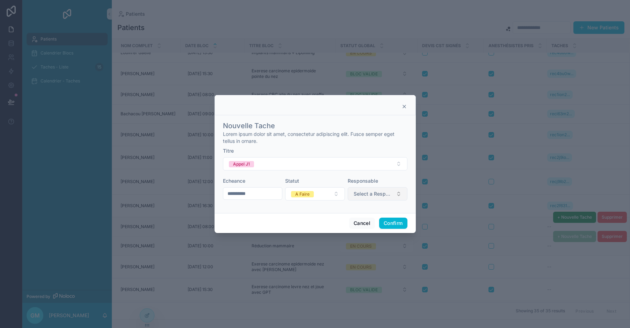
click at [377, 189] on button "Select a Responsable" at bounding box center [377, 193] width 60 height 13
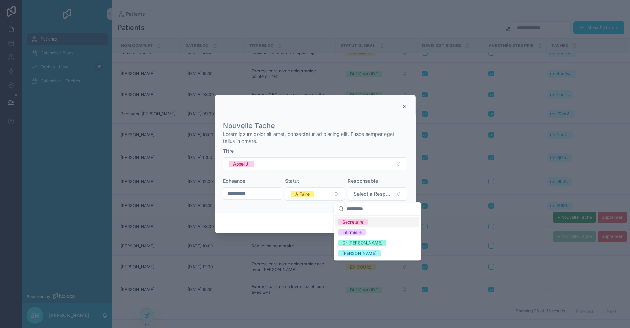
click at [371, 221] on div "Secretaire" at bounding box center [377, 222] width 84 height 10
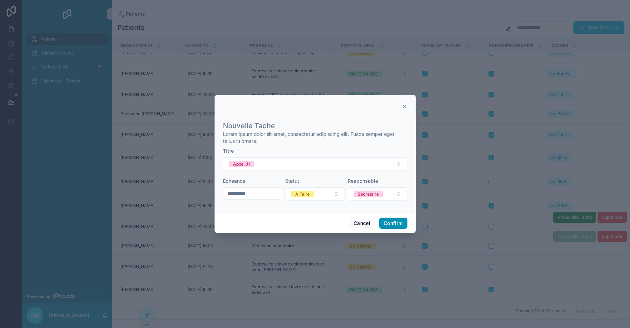
click at [397, 220] on button "Confirm" at bounding box center [393, 223] width 28 height 11
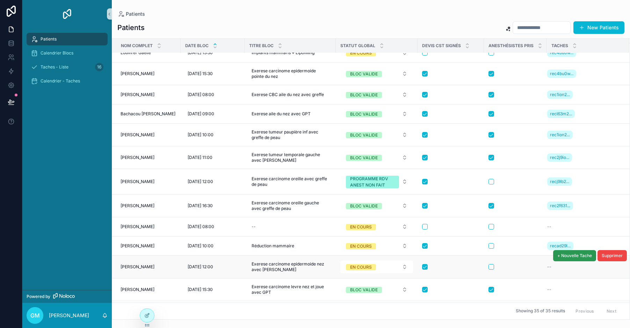
click at [560, 258] on span "+ Nouvelle Tache" at bounding box center [574, 256] width 35 height 6
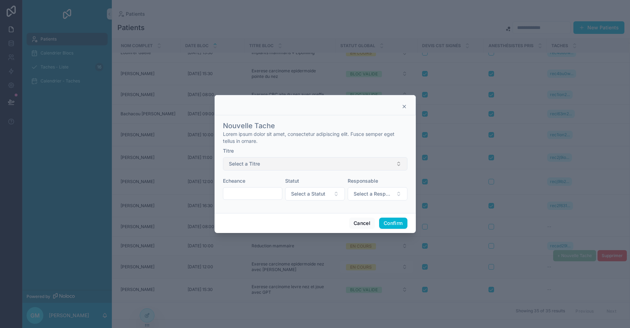
click at [282, 166] on button "Select a Titre" at bounding box center [315, 163] width 184 height 13
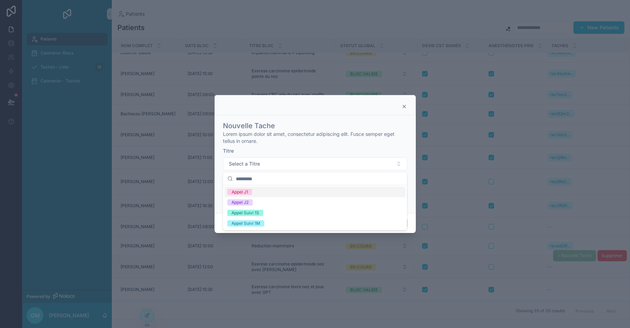
click at [251, 192] on span "Appel J1" at bounding box center [239, 192] width 25 height 6
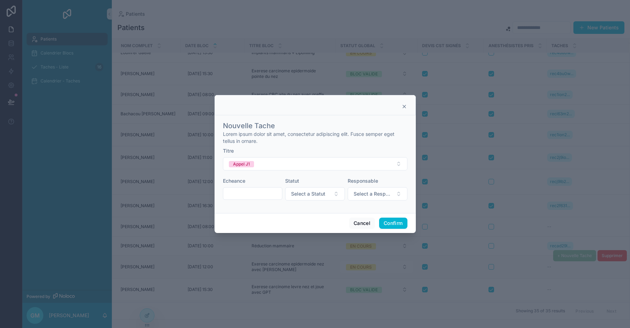
click at [250, 194] on input "text" at bounding box center [252, 194] width 59 height 10
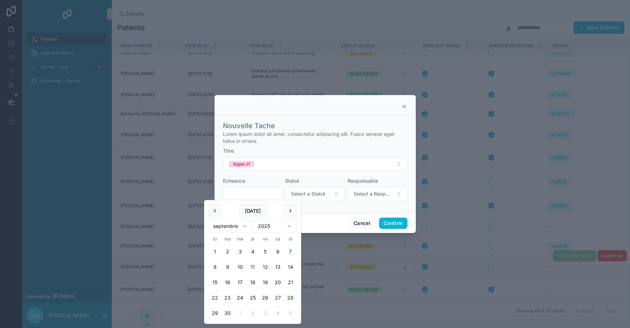
click at [237, 224] on html "Patients Calendrier Blocs Taches - Liste 16 Calendrier - Taches Powered by GM […" at bounding box center [315, 164] width 630 height 328
click at [213, 311] on button "27" at bounding box center [214, 313] width 13 height 13
type input "**********"
click at [316, 199] on button "Select a Statut" at bounding box center [315, 193] width 60 height 13
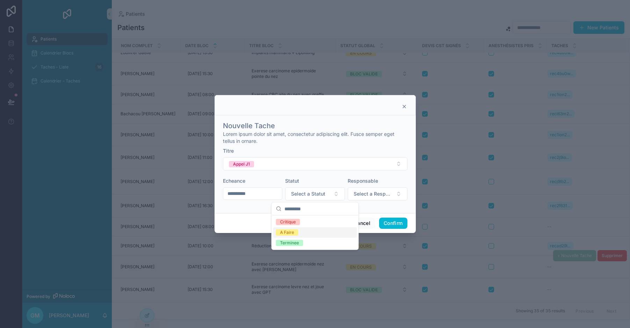
click at [307, 234] on div "A Faire" at bounding box center [315, 232] width 84 height 10
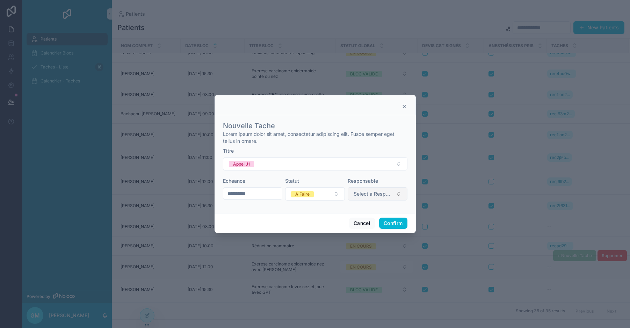
click at [382, 195] on span "Select a Responsable" at bounding box center [372, 193] width 39 height 7
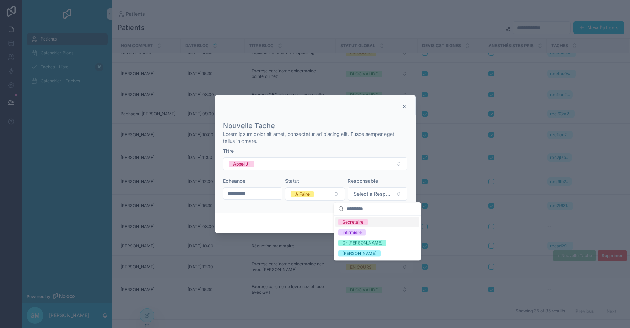
click at [364, 223] on span "Secretaire" at bounding box center [352, 222] width 29 height 6
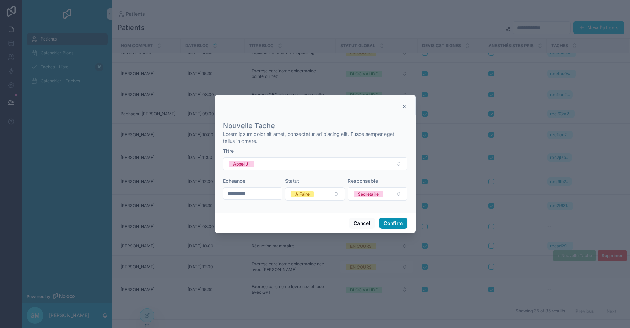
click at [394, 223] on button "Confirm" at bounding box center [393, 223] width 28 height 11
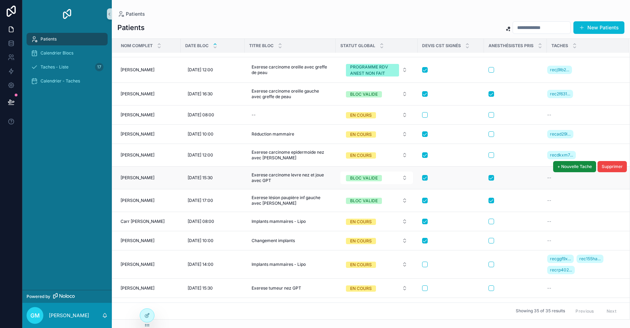
scroll to position [186, 0]
click at [558, 163] on button "+ Nouvelle Tache" at bounding box center [574, 166] width 43 height 11
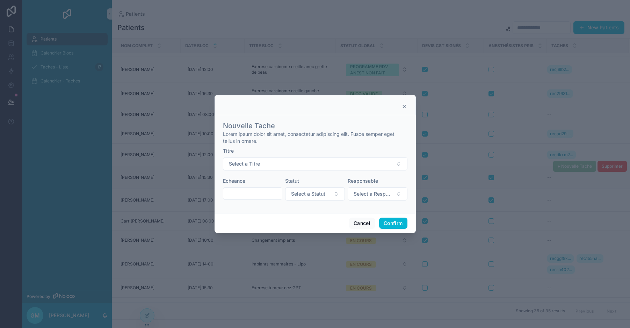
scroll to position [186, 0]
click at [255, 161] on span "Select a Titre" at bounding box center [244, 163] width 31 height 7
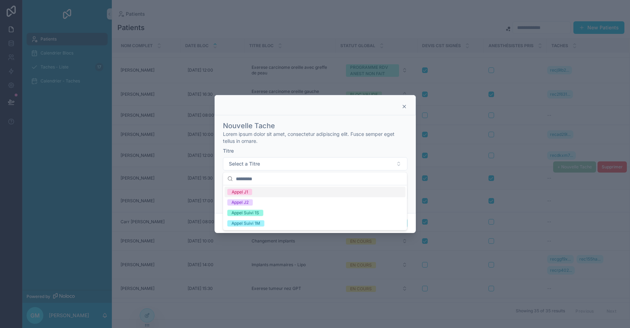
click at [259, 191] on div "Appel J1" at bounding box center [315, 192] width 181 height 10
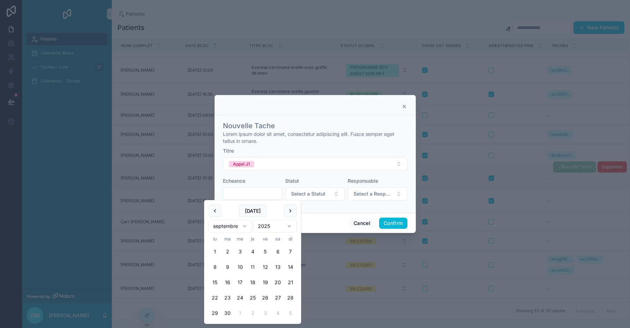
click at [251, 194] on input "text" at bounding box center [252, 194] width 59 height 10
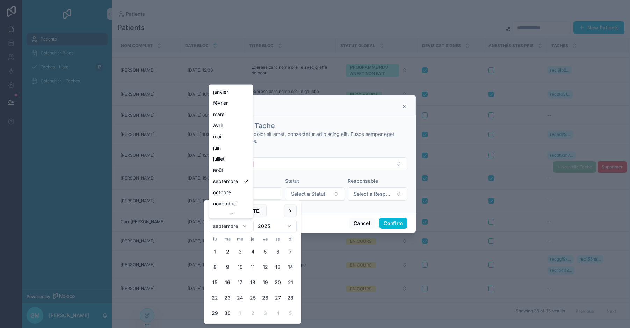
click at [244, 226] on html "Patients Calendrier Blocs Taches - Liste 17 Calendrier - Taches Powered by GM […" at bounding box center [315, 164] width 630 height 328
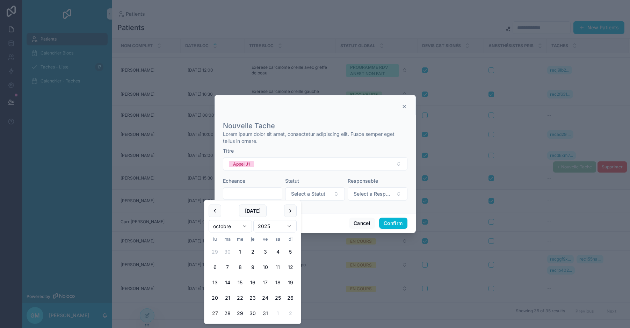
click at [216, 313] on button "27" at bounding box center [214, 313] width 13 height 13
type input "**********"
click at [312, 196] on span "Select a Statut" at bounding box center [308, 193] width 34 height 7
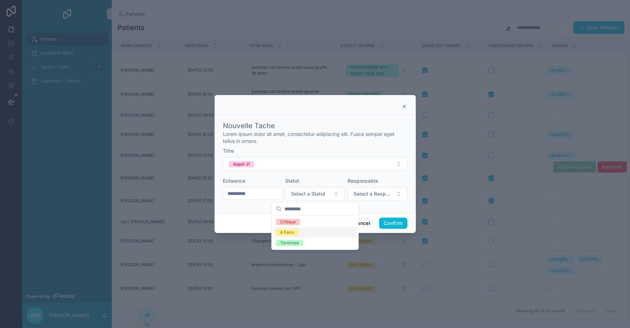
click at [301, 231] on div "A Faire" at bounding box center [315, 232] width 84 height 10
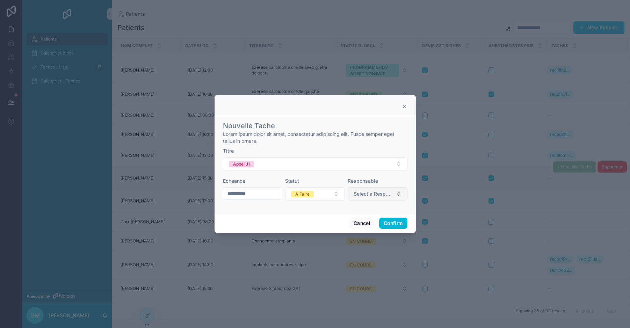
click at [369, 194] on span "Select a Responsable" at bounding box center [372, 193] width 39 height 7
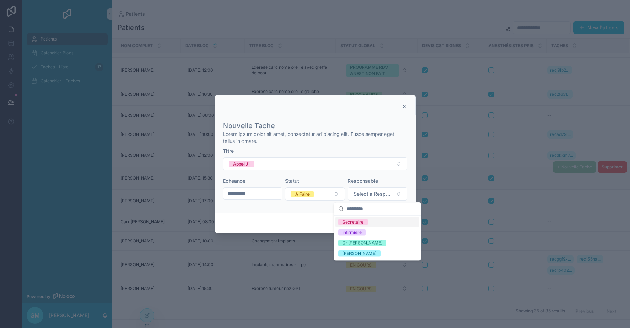
click at [387, 223] on div "Secretaire" at bounding box center [377, 222] width 84 height 10
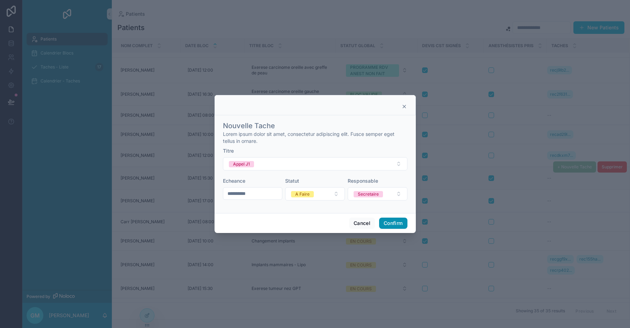
click at [391, 222] on button "Confirm" at bounding box center [393, 223] width 28 height 11
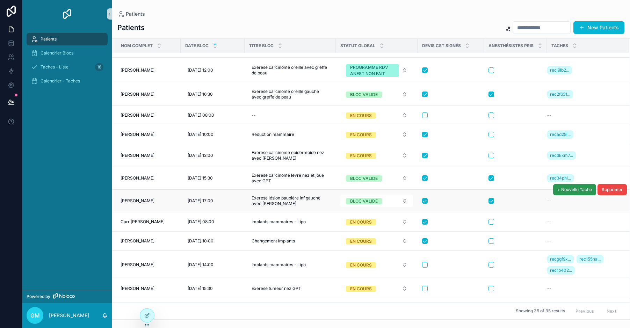
click at [564, 192] on button "+ Nouvelle Tache" at bounding box center [574, 189] width 43 height 11
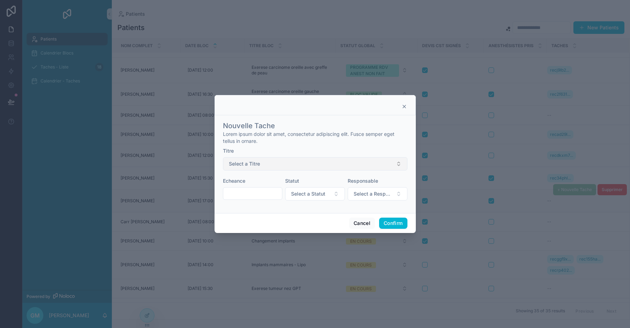
click at [282, 159] on button "Select a Titre" at bounding box center [315, 163] width 184 height 13
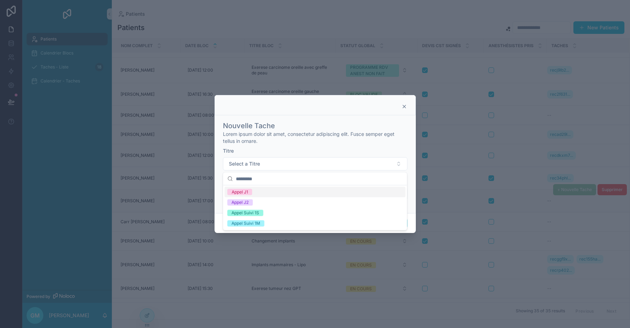
click at [275, 187] on div "Appel J1" at bounding box center [315, 192] width 181 height 10
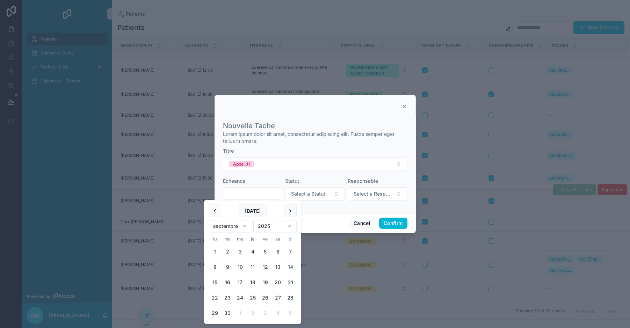
click at [260, 197] on input "text" at bounding box center [252, 194] width 59 height 10
click at [240, 227] on html "Patients Calendrier Blocs Taches - Liste 18 Calendrier - Taches Powered by GM […" at bounding box center [315, 164] width 630 height 328
click at [213, 311] on button "27" at bounding box center [214, 313] width 13 height 13
type input "**********"
click at [307, 194] on span "Select a Statut" at bounding box center [308, 193] width 34 height 7
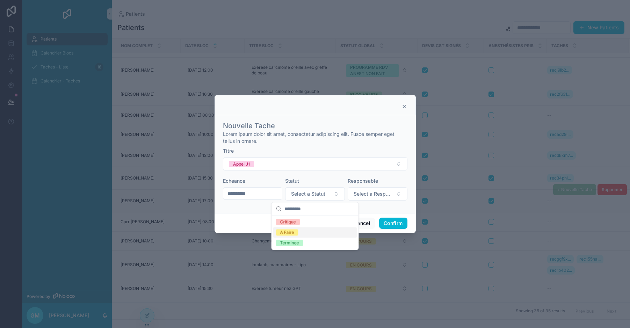
click at [300, 233] on div "A Faire" at bounding box center [315, 232] width 84 height 10
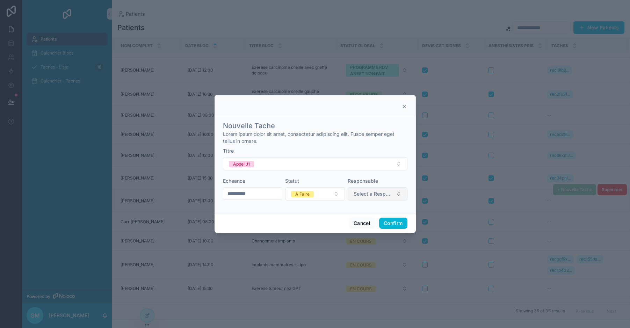
click at [373, 195] on span "Select a Responsable" at bounding box center [372, 193] width 39 height 7
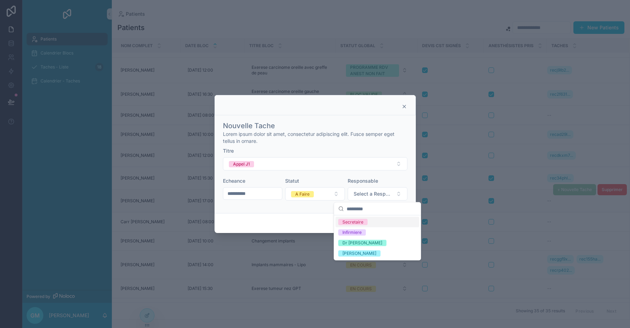
click at [363, 226] on div "Secretaire" at bounding box center [377, 222] width 84 height 10
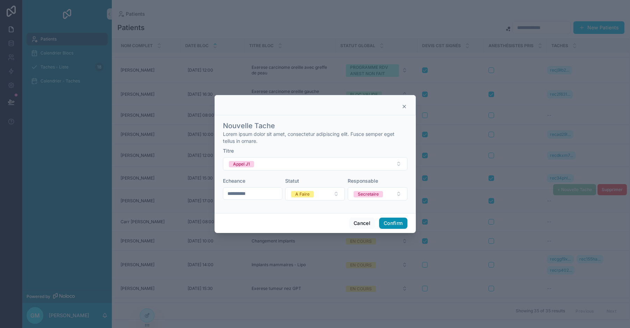
click at [395, 223] on button "Confirm" at bounding box center [393, 223] width 28 height 11
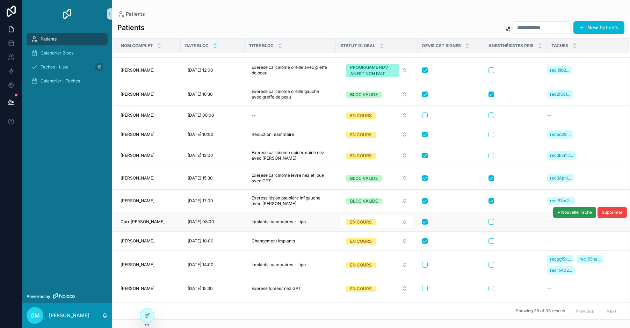
click at [562, 213] on span "+ Nouvelle Tache" at bounding box center [574, 212] width 35 height 6
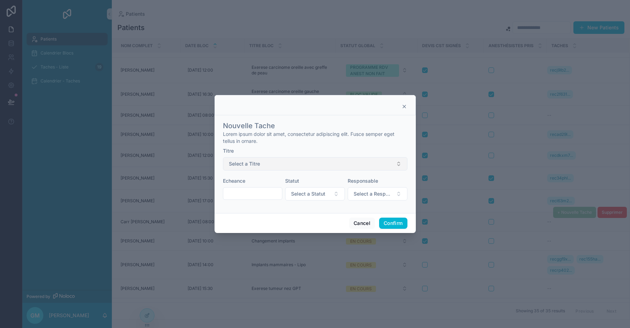
click at [239, 165] on span "Select a Titre" at bounding box center [244, 163] width 31 height 7
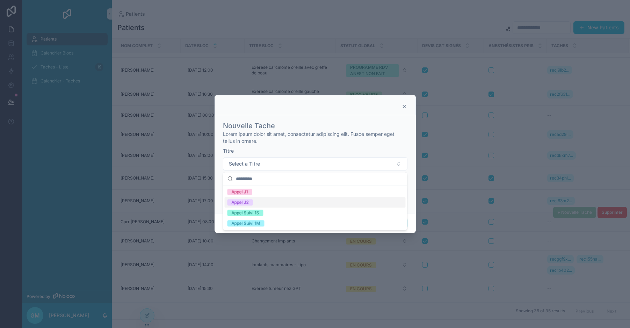
click at [251, 199] on div "Appel J2" at bounding box center [315, 202] width 181 height 10
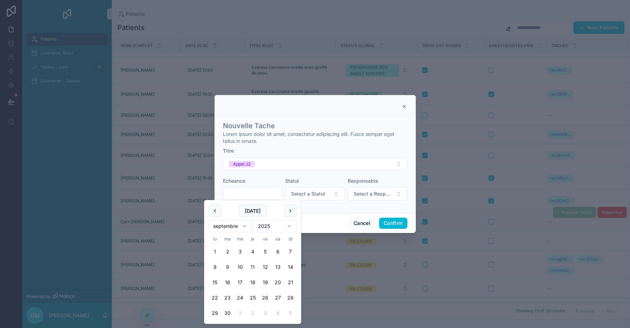
click at [250, 191] on input "text" at bounding box center [252, 194] width 59 height 10
click at [243, 225] on html "Patients Calendrier Blocs Taches - Liste 19 Calendrier - Taches Powered by GM […" at bounding box center [315, 164] width 630 height 328
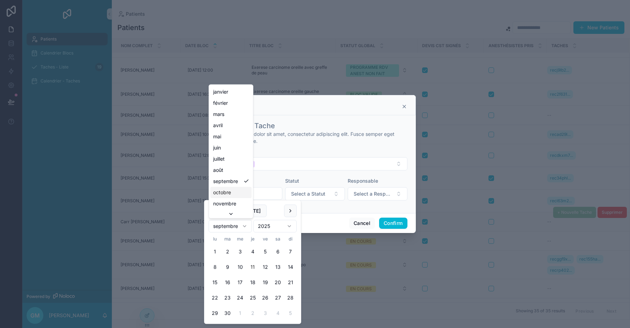
scroll to position [19, 0]
click at [242, 228] on html "Patients Calendrier Blocs Taches - Liste 19 Calendrier - Taches Powered by GM […" at bounding box center [315, 164] width 630 height 328
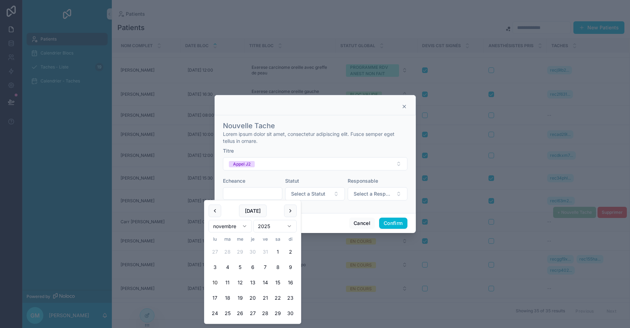
click at [217, 283] on button "10" at bounding box center [214, 282] width 13 height 13
type input "**********"
click at [321, 194] on span "Select a Statut" at bounding box center [308, 193] width 34 height 7
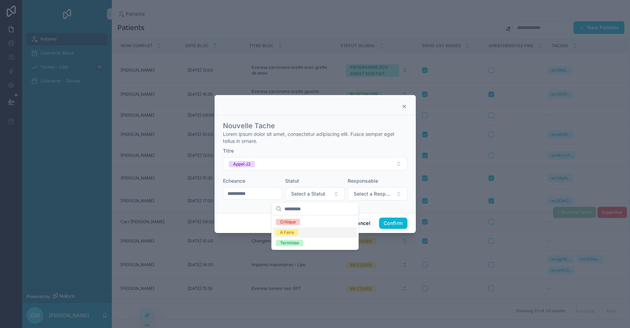
click at [299, 230] on div "A Faire" at bounding box center [315, 232] width 84 height 10
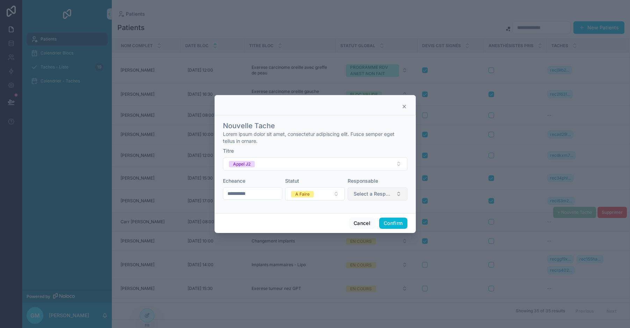
click at [378, 194] on span "Select a Responsable" at bounding box center [372, 193] width 39 height 7
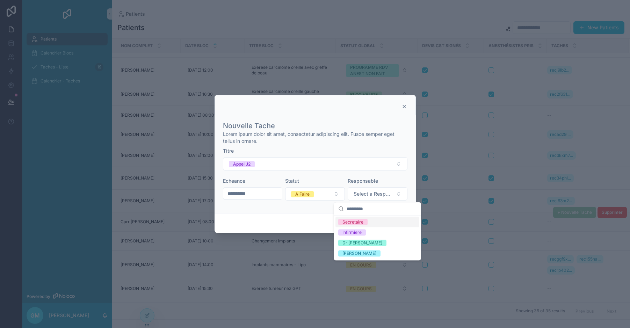
click at [368, 225] on div "Secretaire" at bounding box center [377, 222] width 84 height 10
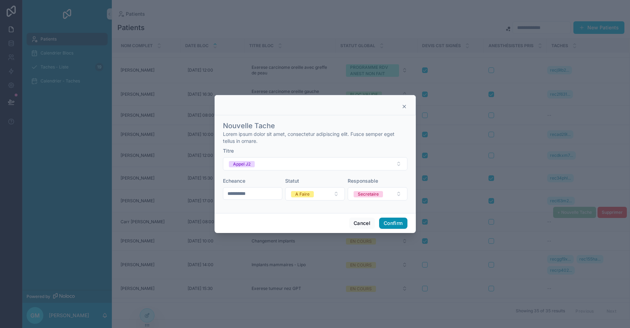
click at [400, 228] on button "Confirm" at bounding box center [393, 223] width 28 height 11
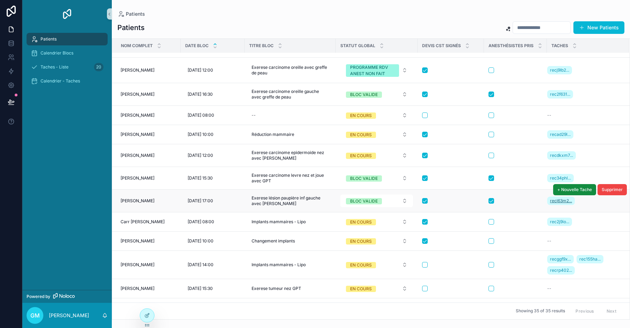
click at [563, 201] on span "recl63m2..." at bounding box center [561, 201] width 22 height 6
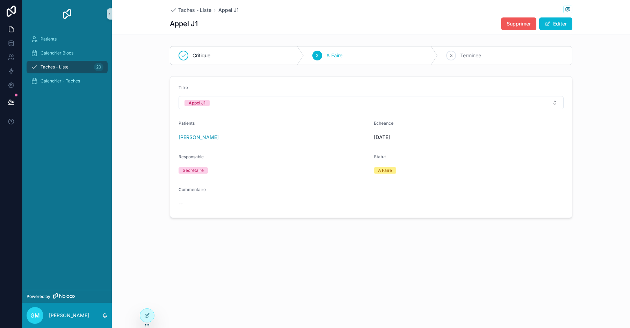
click at [522, 20] on span "Supprimer" at bounding box center [518, 23] width 24 height 7
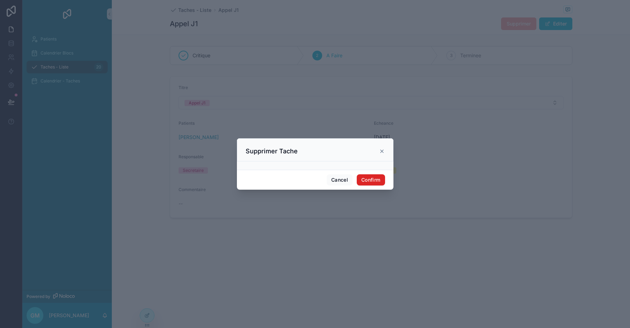
click at [366, 181] on button "Confirm" at bounding box center [370, 179] width 28 height 11
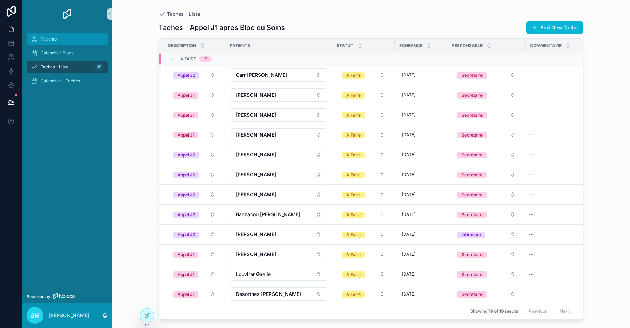
click at [61, 41] on div "Patients" at bounding box center [67, 39] width 73 height 11
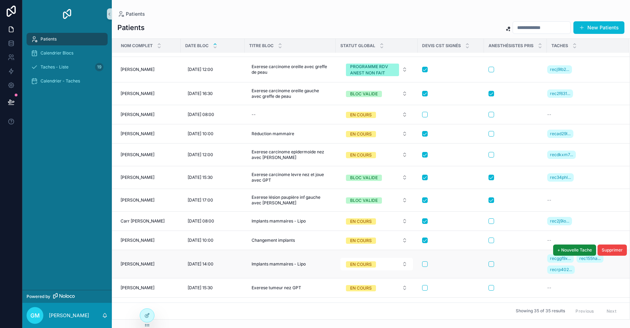
scroll to position [187, 0]
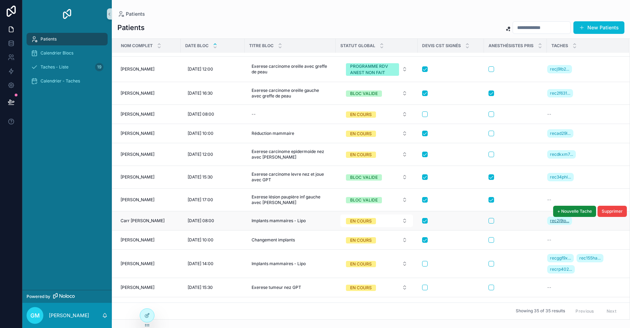
click at [564, 222] on span "rec2j9io..." at bounding box center [559, 221] width 19 height 6
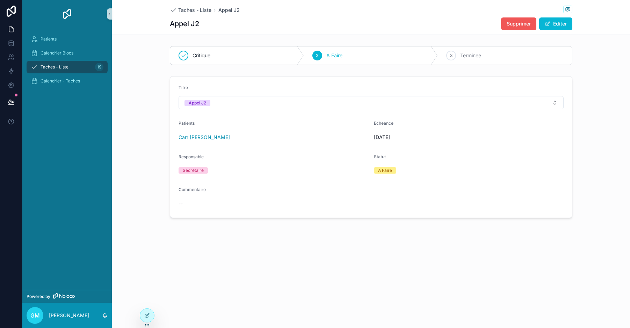
click at [522, 22] on span "Supprimer" at bounding box center [518, 23] width 24 height 7
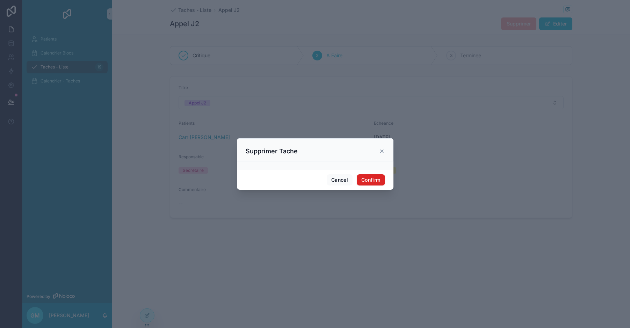
click at [364, 181] on button "Confirm" at bounding box center [370, 179] width 28 height 11
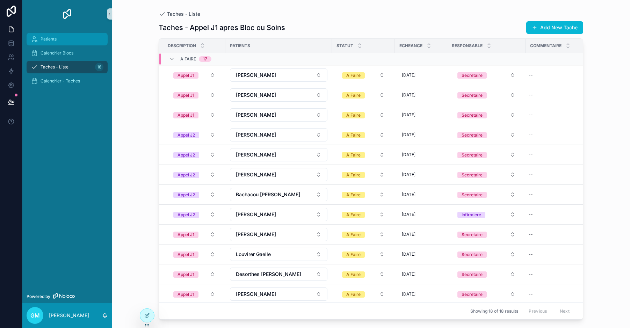
click at [56, 43] on div "Patients" at bounding box center [67, 39] width 73 height 11
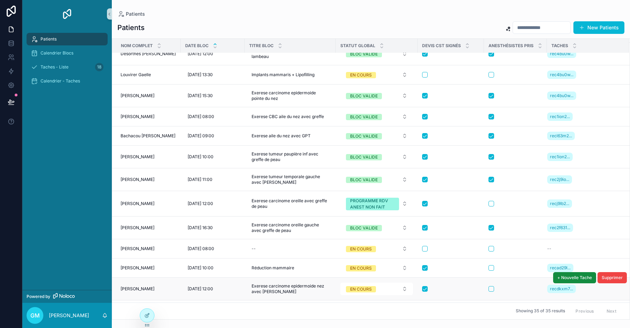
scroll to position [152, 0]
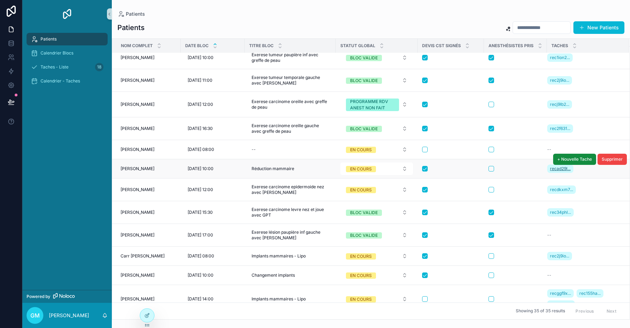
click at [563, 170] on span "recad29l..." at bounding box center [560, 169] width 21 height 6
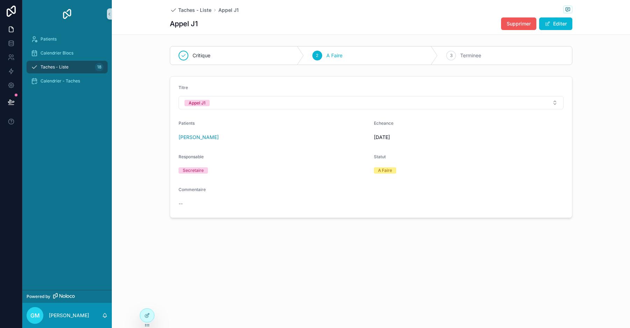
click at [527, 25] on span "Supprimer" at bounding box center [518, 23] width 24 height 7
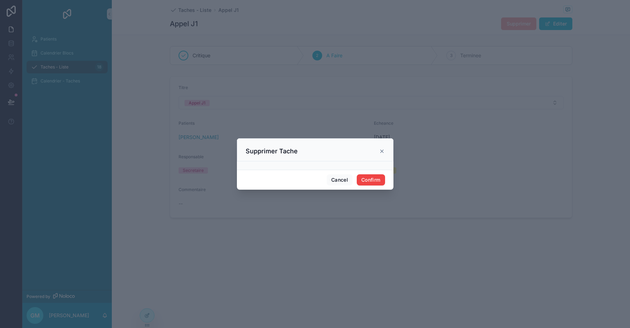
click at [382, 150] on icon at bounding box center [382, 151] width 6 height 6
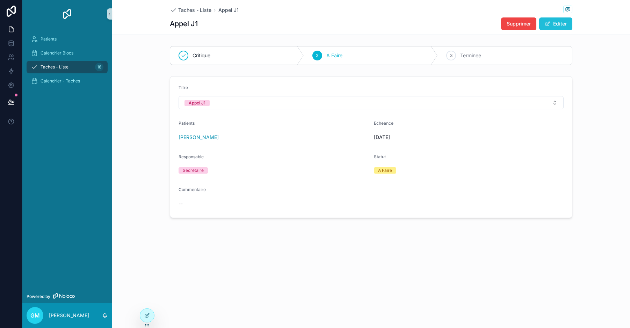
click at [551, 21] on button "Editer" at bounding box center [555, 23] width 33 height 13
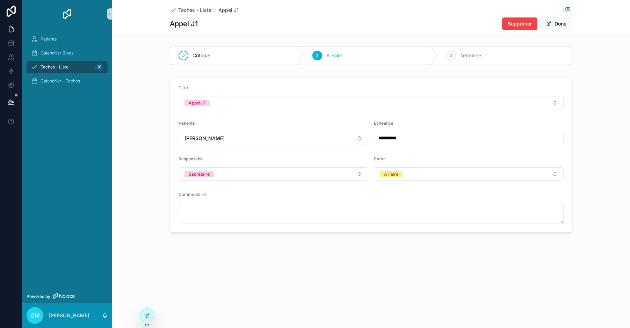
click at [393, 138] on input "**********" at bounding box center [468, 138] width 189 height 10
click at [455, 169] on html "**********" at bounding box center [315, 164] width 630 height 328
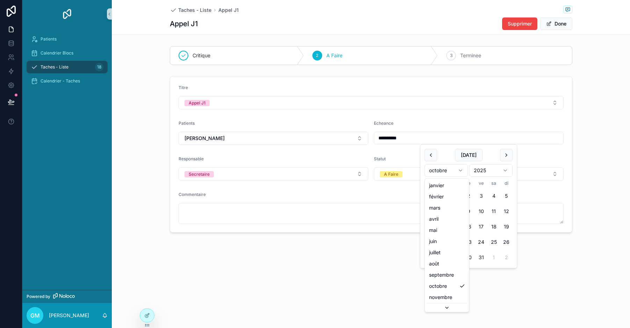
scroll to position [19, 0]
click at [457, 210] on button "5" at bounding box center [455, 211] width 13 height 13
type input "**********"
click at [376, 199] on div "Commentaire" at bounding box center [370, 196] width 385 height 8
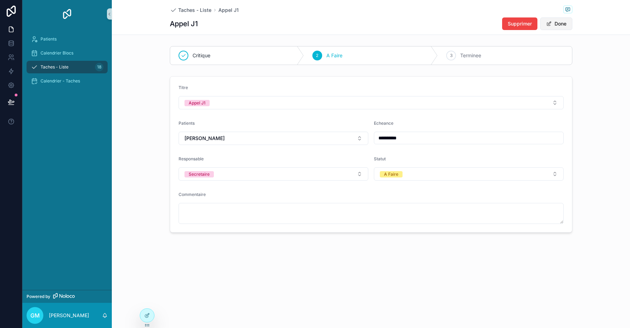
click at [558, 23] on button "Done" at bounding box center [556, 23] width 32 height 13
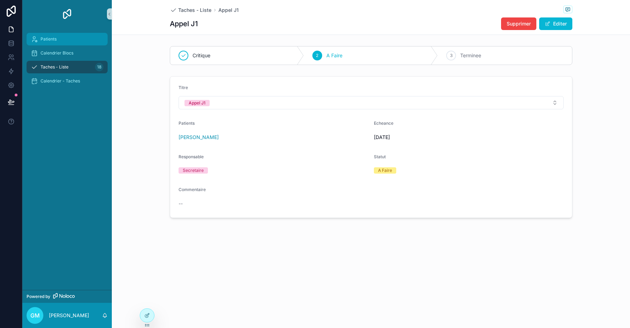
click at [49, 38] on span "Patients" at bounding box center [49, 39] width 16 height 6
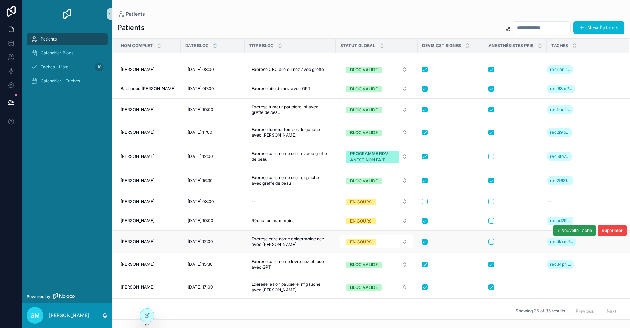
scroll to position [108, 0]
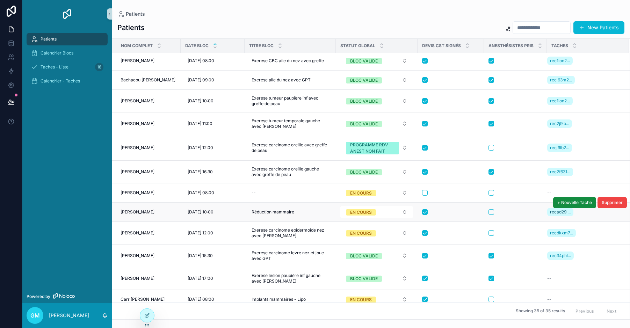
click at [568, 214] on span "recad29l..." at bounding box center [560, 212] width 21 height 6
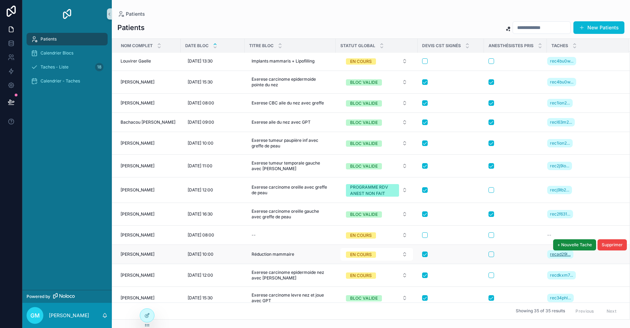
scroll to position [81, 0]
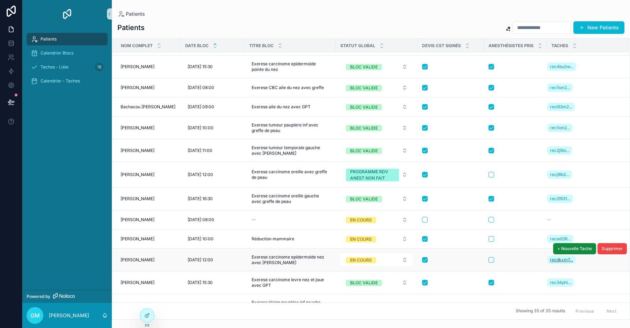
click at [564, 260] on span "recdkxm7..." at bounding box center [561, 260] width 23 height 6
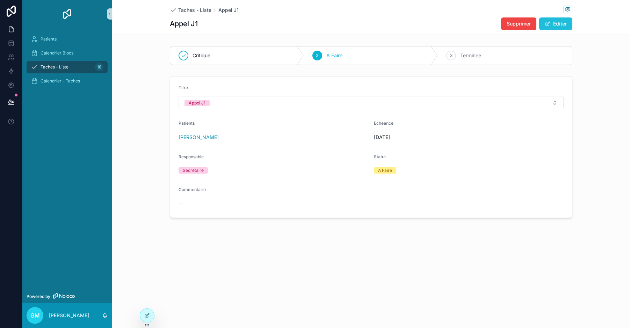
click at [560, 24] on button "Editer" at bounding box center [555, 23] width 33 height 13
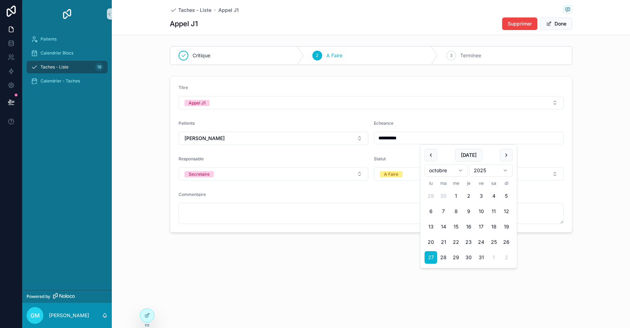
click at [406, 136] on input "**********" at bounding box center [468, 138] width 189 height 10
click at [457, 170] on html "**********" at bounding box center [315, 164] width 630 height 328
click at [456, 208] on button "5" at bounding box center [455, 210] width 13 height 13
type input "**********"
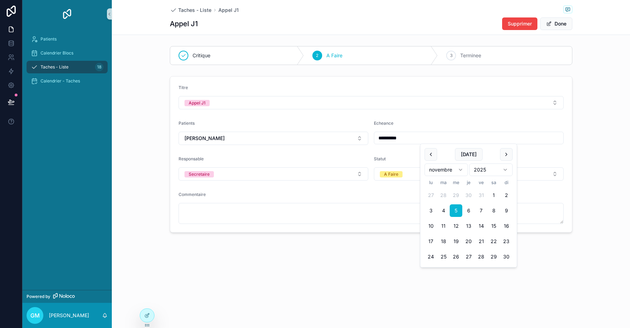
scroll to position [0, 0]
click at [388, 195] on div "Commentaire" at bounding box center [370, 196] width 385 height 8
click at [561, 23] on button "Done" at bounding box center [556, 23] width 32 height 13
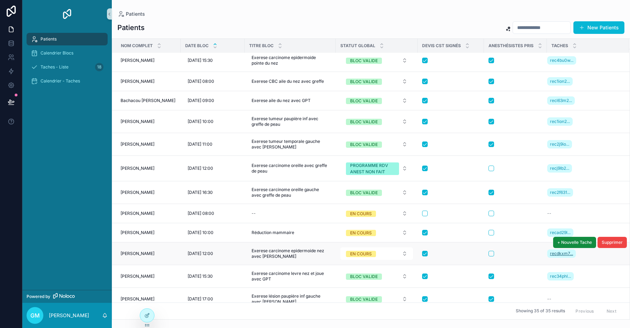
scroll to position [105, 0]
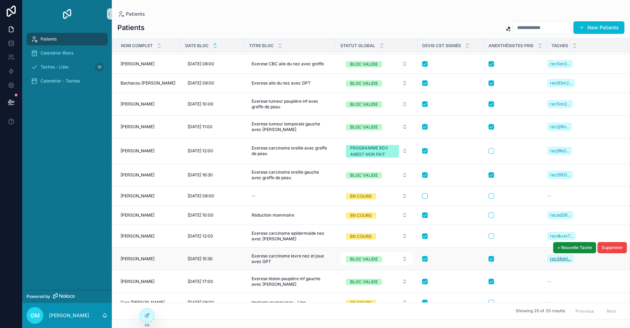
click at [567, 259] on span "rec34phl..." at bounding box center [560, 259] width 21 height 6
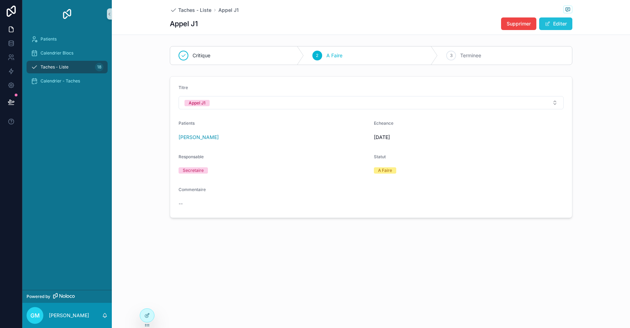
scroll to position [0, 0]
click at [555, 22] on button "Editer" at bounding box center [555, 23] width 33 height 13
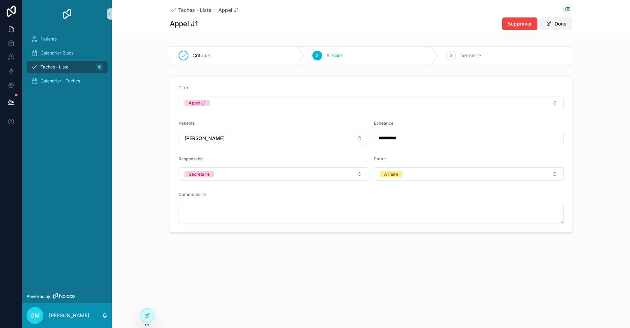
scroll to position [0, 0]
click at [414, 135] on input "**********" at bounding box center [468, 138] width 189 height 10
click at [447, 168] on html "**********" at bounding box center [315, 164] width 630 height 328
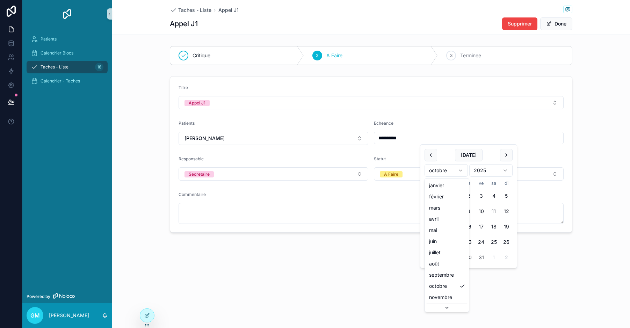
scroll to position [19, 0]
click at [447, 168] on html "**********" at bounding box center [315, 164] width 630 height 328
click at [454, 211] on button "5" at bounding box center [455, 211] width 13 height 13
type input "**********"
click at [389, 201] on div "Commentaire" at bounding box center [370, 208] width 385 height 32
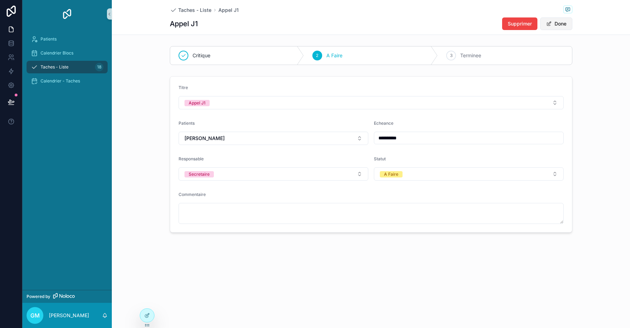
click at [557, 25] on button "Done" at bounding box center [556, 23] width 32 height 13
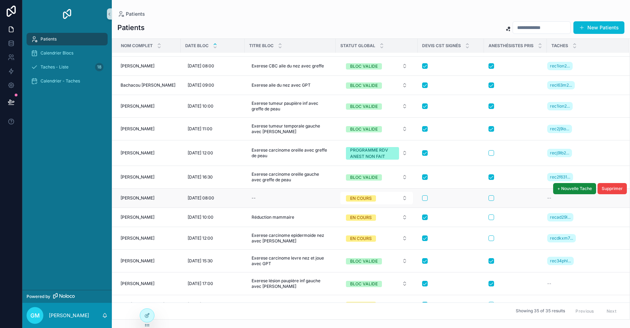
scroll to position [159, 0]
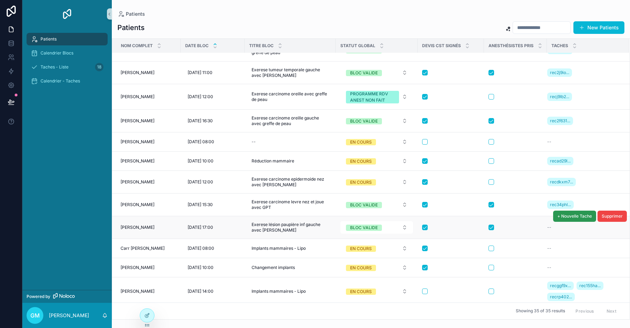
click at [560, 215] on span "+ Nouvelle Tache" at bounding box center [574, 216] width 35 height 6
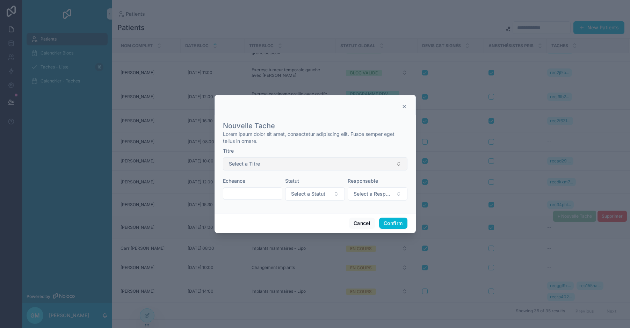
click at [283, 164] on button "Select a Titre" at bounding box center [315, 163] width 184 height 13
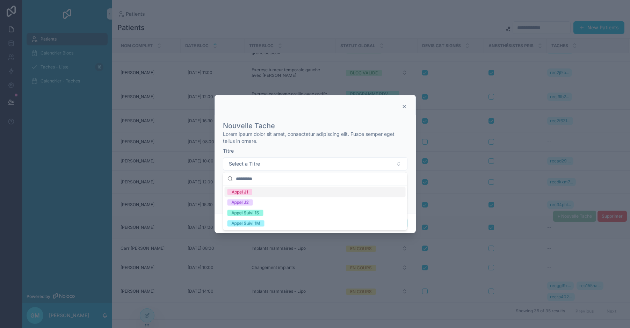
click at [250, 194] on span "Appel J1" at bounding box center [239, 192] width 25 height 6
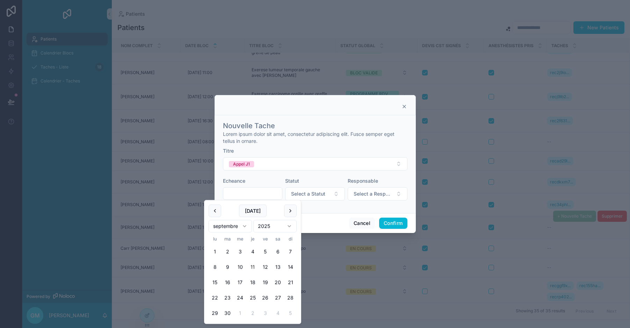
click at [250, 194] on input "text" at bounding box center [252, 194] width 59 height 10
click at [237, 224] on html "Patients Calendrier Blocs Taches - Liste 18 Calendrier - Taches Powered by GM […" at bounding box center [315, 164] width 630 height 328
click at [239, 266] on button "5" at bounding box center [240, 267] width 13 height 13
type input "**********"
click at [330, 197] on button "Select a Statut" at bounding box center [315, 193] width 60 height 13
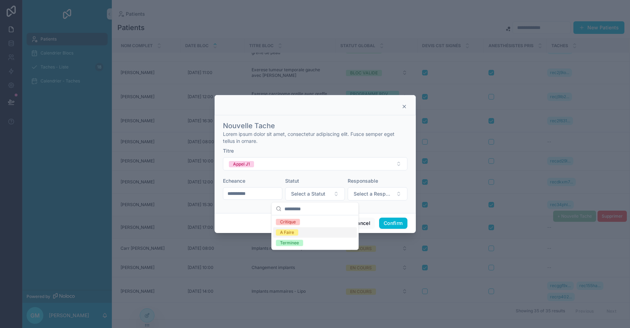
click at [302, 231] on div "A Faire" at bounding box center [315, 232] width 84 height 10
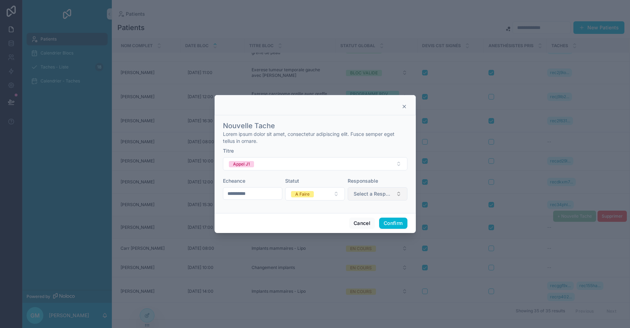
click at [374, 197] on span "Select a Responsable" at bounding box center [372, 193] width 39 height 7
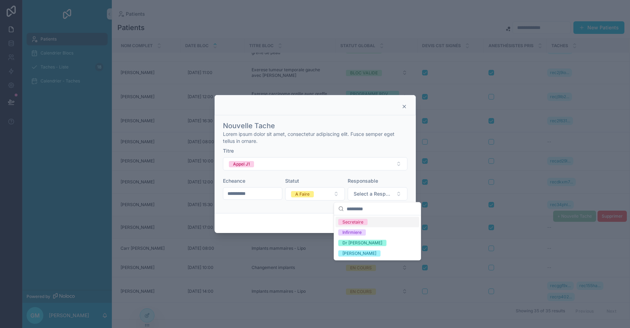
click at [370, 220] on div "Secretaire" at bounding box center [377, 222] width 84 height 10
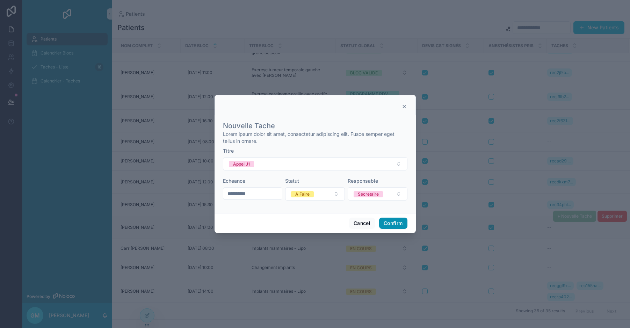
click at [397, 224] on button "Confirm" at bounding box center [393, 223] width 28 height 11
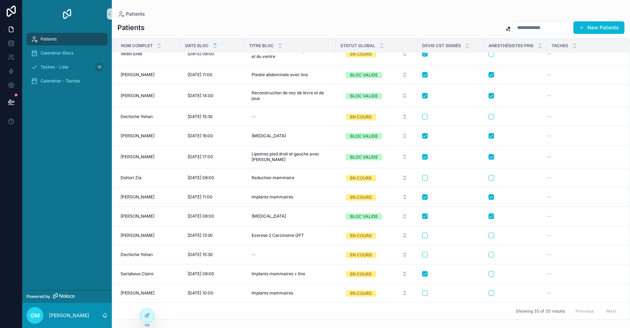
scroll to position [486, 0]
